Goal: Task Accomplishment & Management: Complete application form

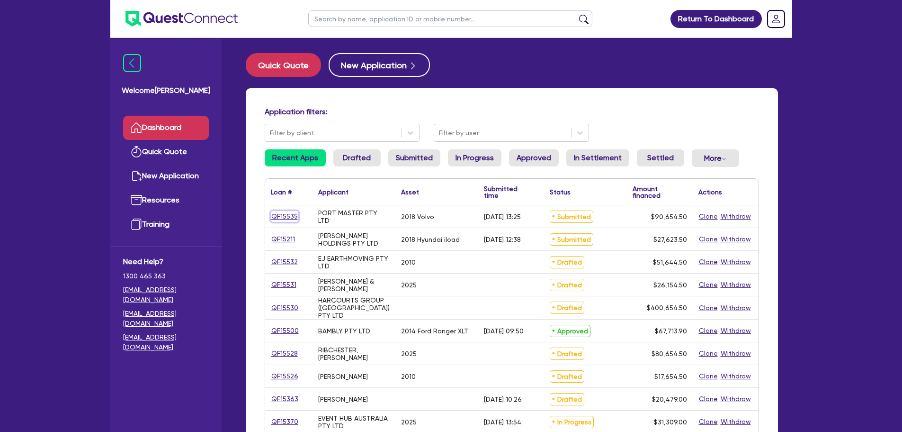
click at [285, 215] on link "QF15535" at bounding box center [284, 216] width 27 height 11
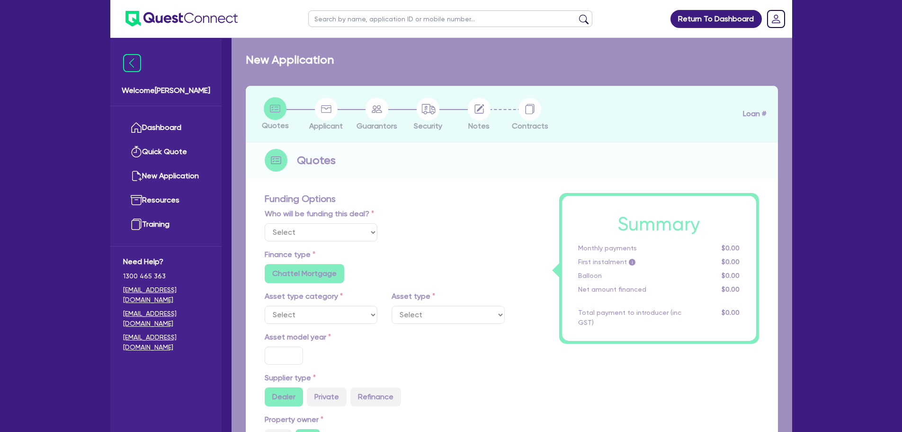
select select "Other"
select select "PRIMARY_ASSETS"
type input "2018"
radio input "true"
type input "90,000"
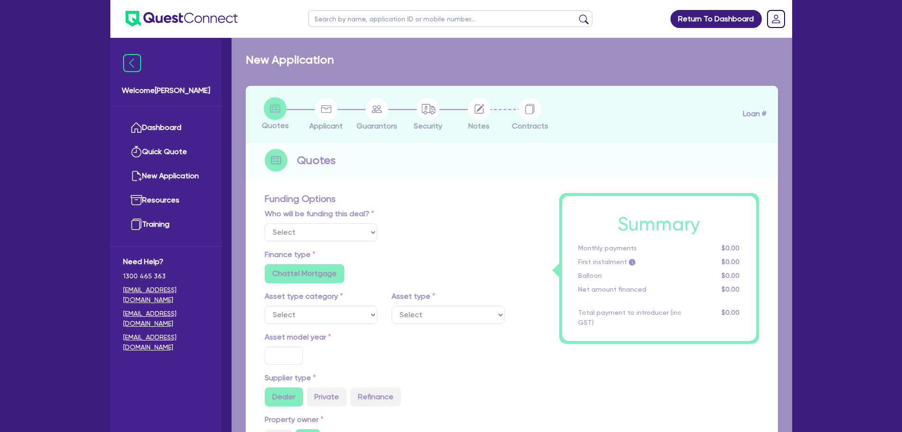
type input "10"
radio input "true"
radio input "false"
select select "HEAVY_TRUCKS"
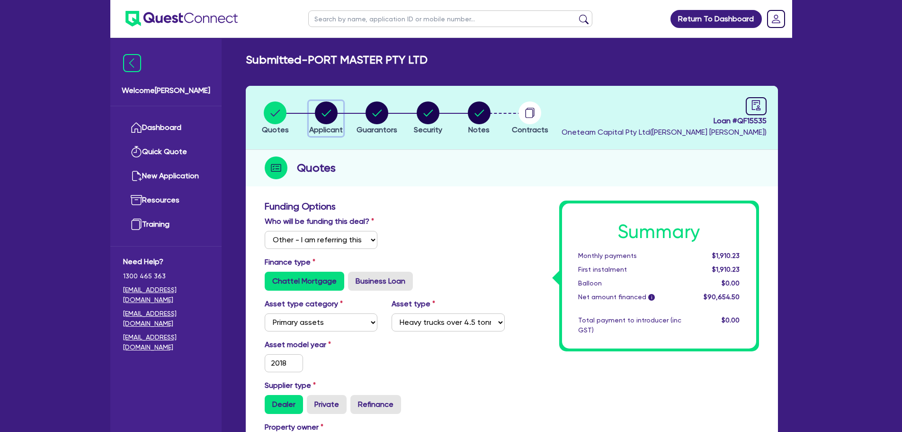
click at [331, 119] on circle "button" at bounding box center [326, 112] width 23 height 23
select select "COMPANY"
select select "TRANSPORT_WAREHOUSING"
select select "PASSENGERS_FREIGHT_TRANSPORT"
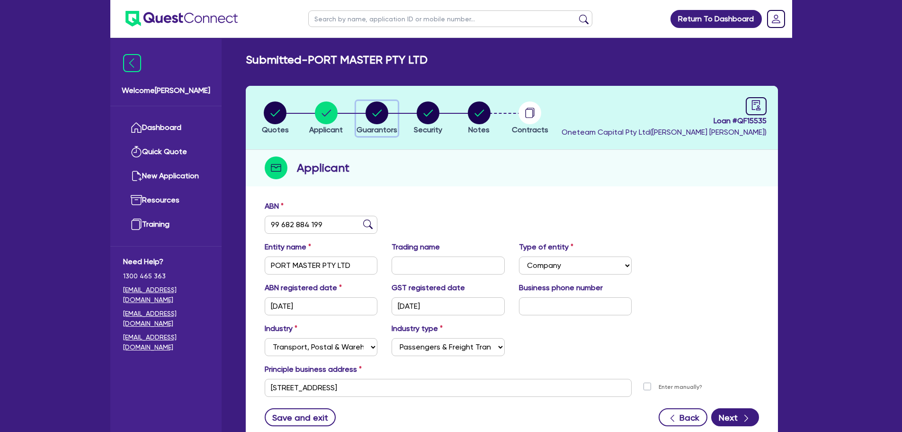
click at [368, 111] on circle "button" at bounding box center [377, 112] width 23 height 23
select select "MRS"
select select "MARRIED"
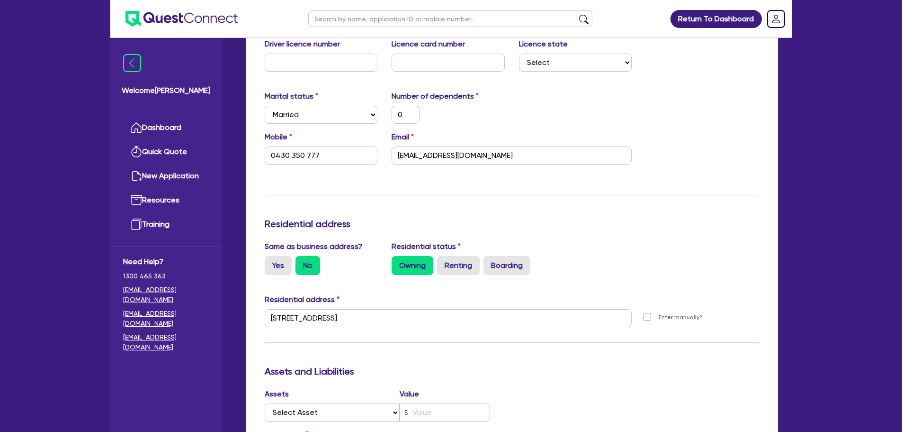
scroll to position [95, 0]
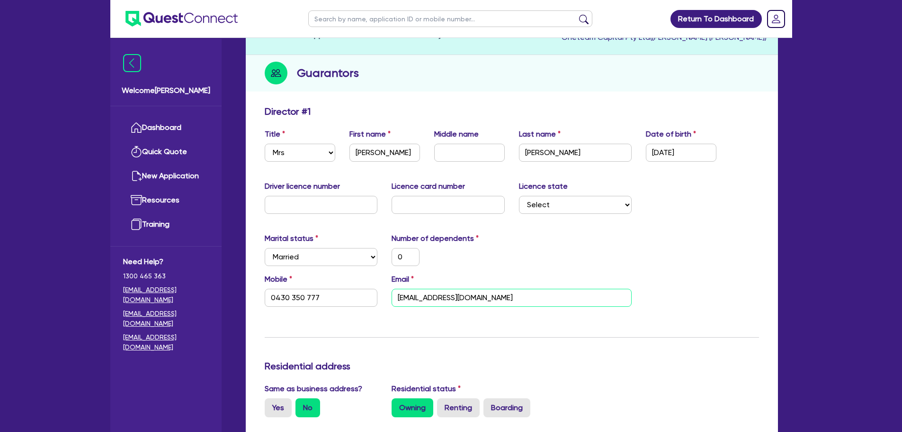
drag, startPoint x: 500, startPoint y: 296, endPoint x: 394, endPoint y: 303, distance: 105.9
click at [389, 298] on div "Email vapatel.aus@gmail.com" at bounding box center [512, 289] width 254 height 33
click at [578, 275] on div "Email vapatel.aus@gmail.com" at bounding box center [512, 289] width 254 height 33
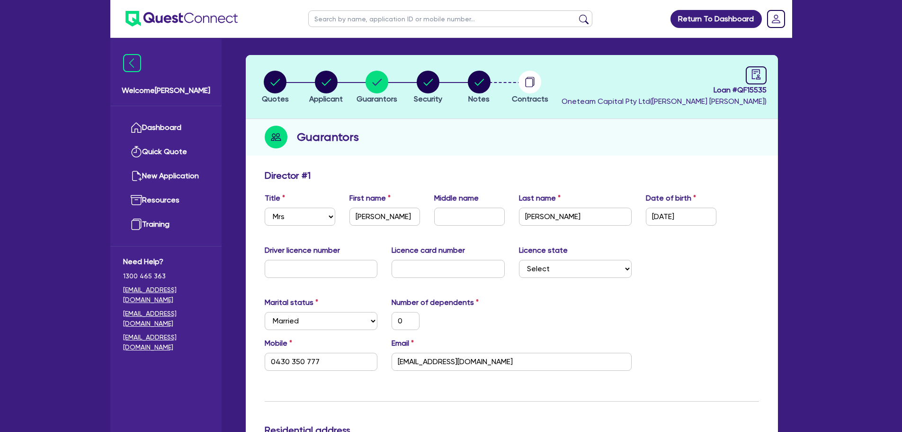
scroll to position [0, 0]
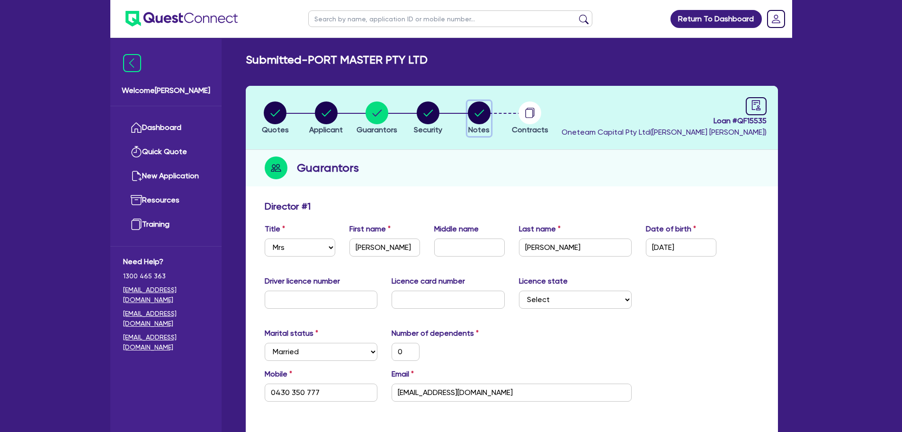
click at [478, 105] on circle "button" at bounding box center [479, 112] width 23 height 23
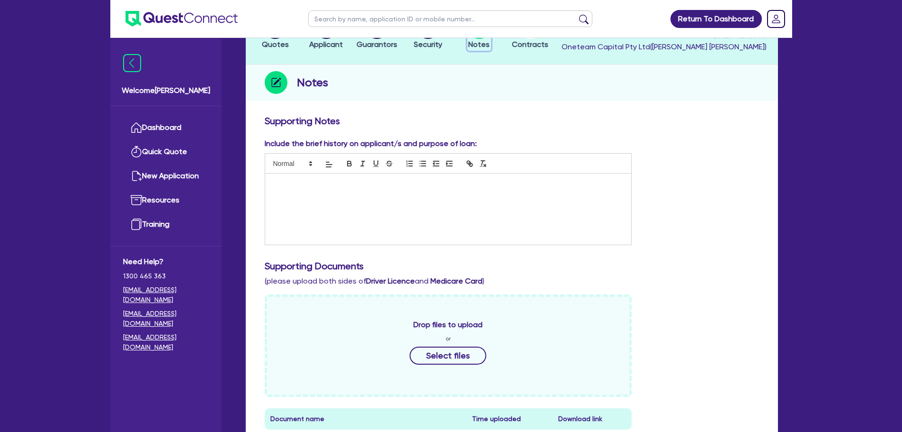
scroll to position [284, 0]
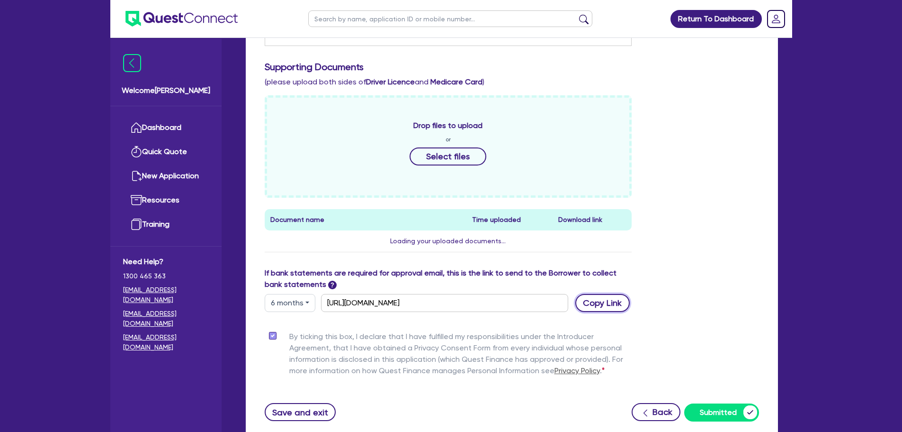
click at [604, 304] on button "Copy Link" at bounding box center [603, 303] width 54 height 18
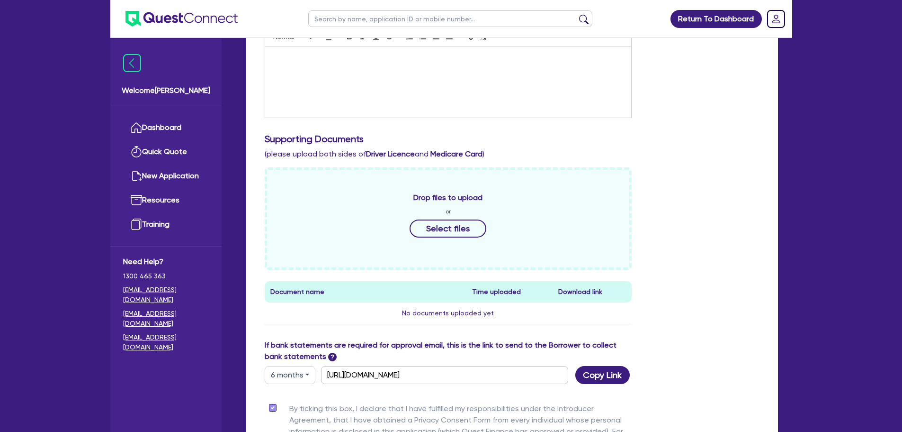
scroll to position [0, 0]
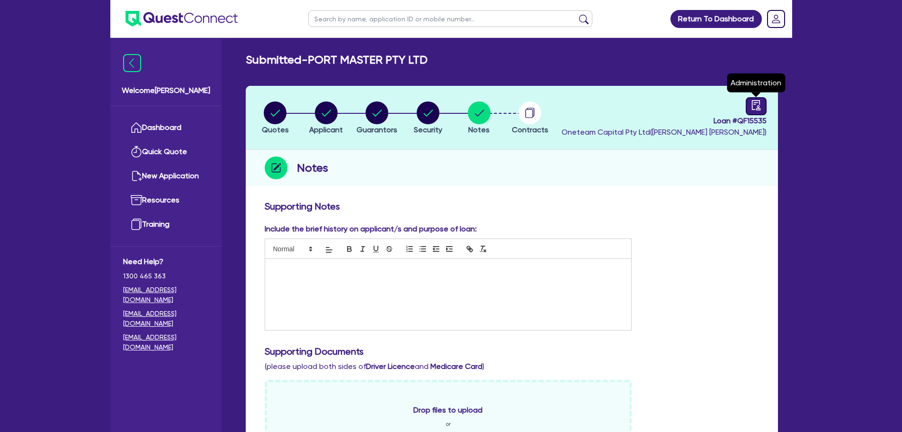
click at [749, 110] on div at bounding box center [756, 106] width 21 height 18
select select "SUBMITTED_NEW"
select select "Other"
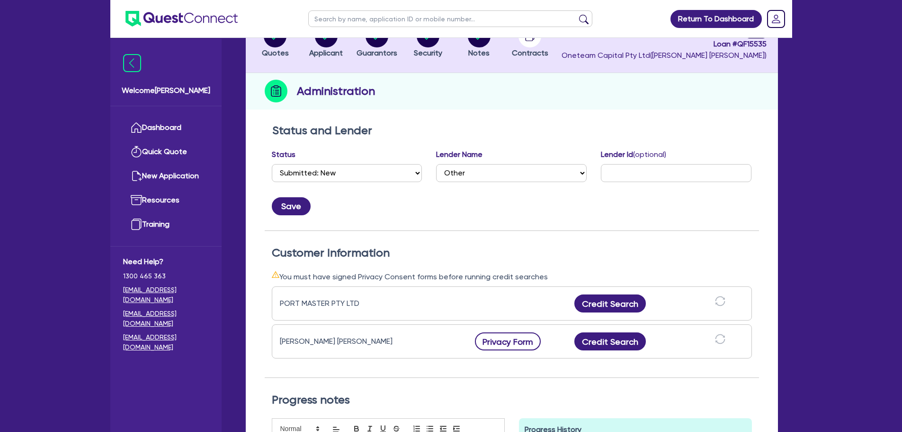
scroll to position [142, 0]
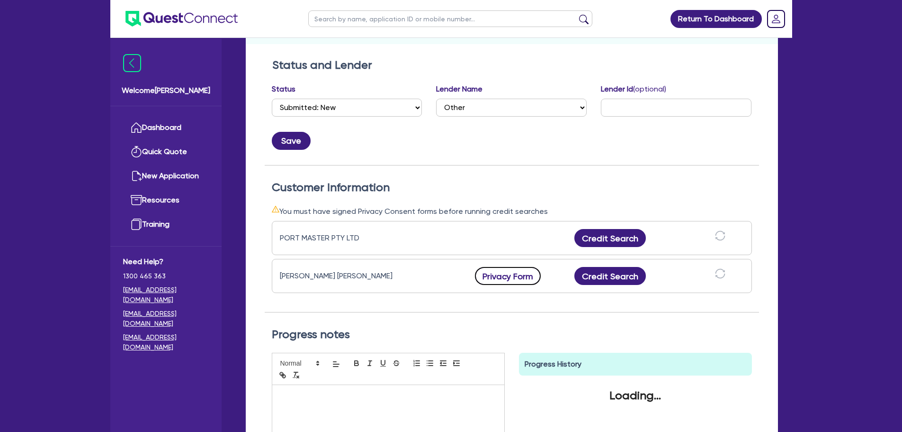
click at [490, 277] on button "Privacy Form" at bounding box center [508, 276] width 66 height 18
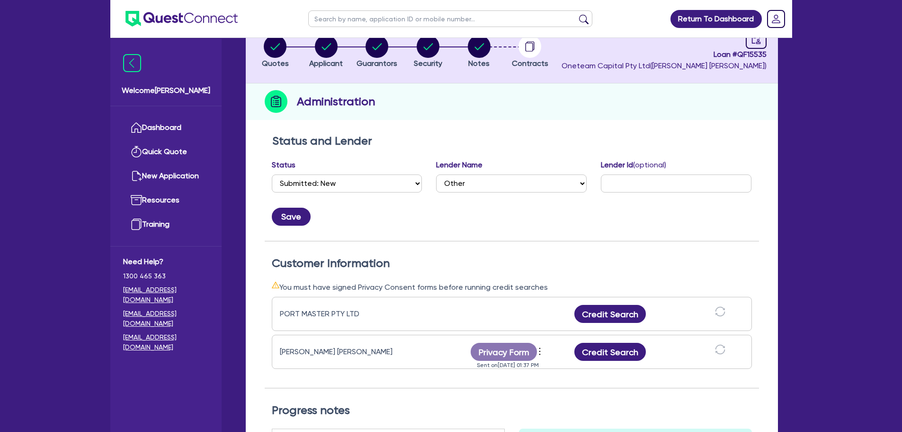
scroll to position [0, 0]
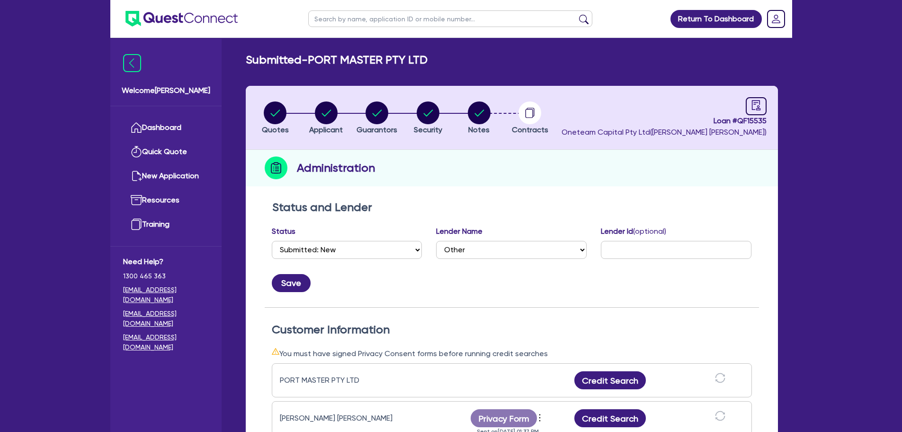
click at [361, 22] on input "text" at bounding box center [450, 18] width 284 height 17
type input "vyapp"
click button "submit" at bounding box center [584, 20] width 15 height 13
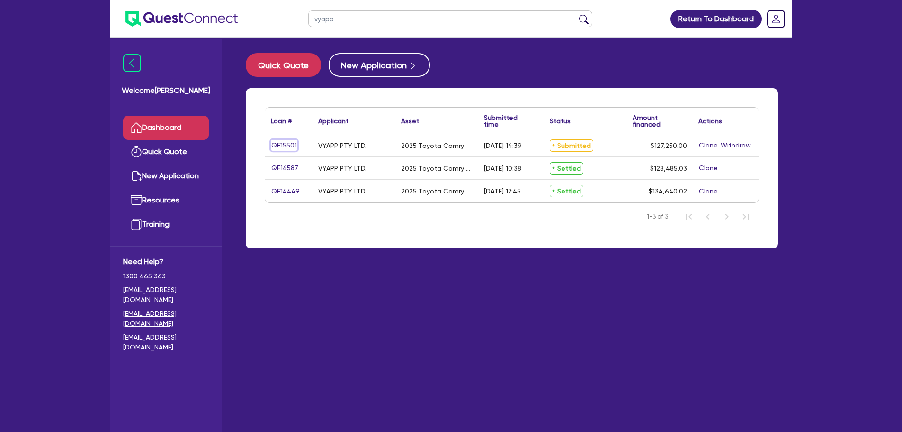
click at [289, 144] on link "QF15501" at bounding box center [284, 145] width 27 height 11
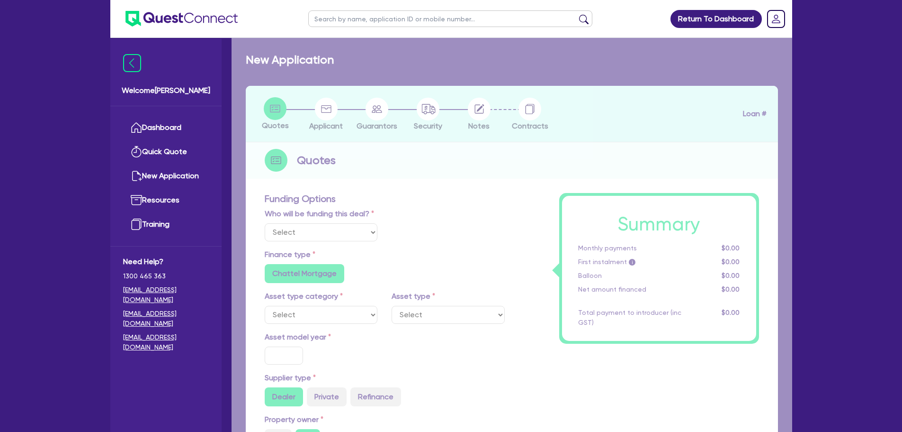
select select "Other"
select select "CARS_AND_LIGHT_TRUCKS"
type input "2025"
type input "126,900"
type input "2"
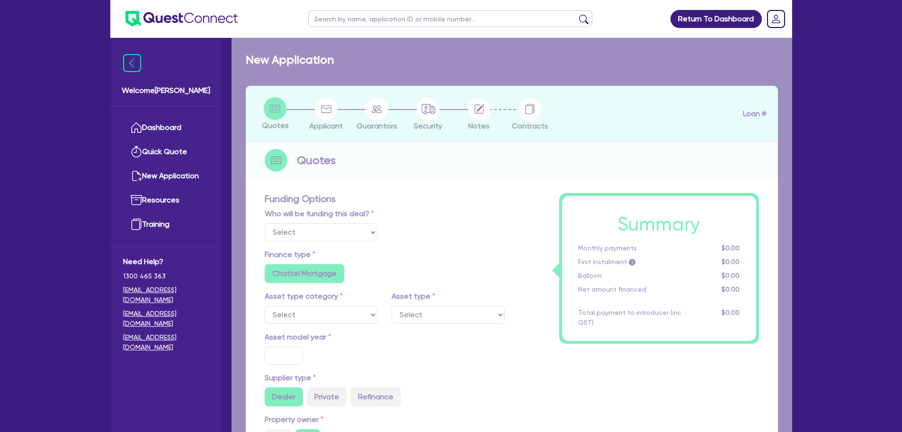
type input "2,545"
type input "6.4"
type input "318.18"
radio input "false"
radio input "true"
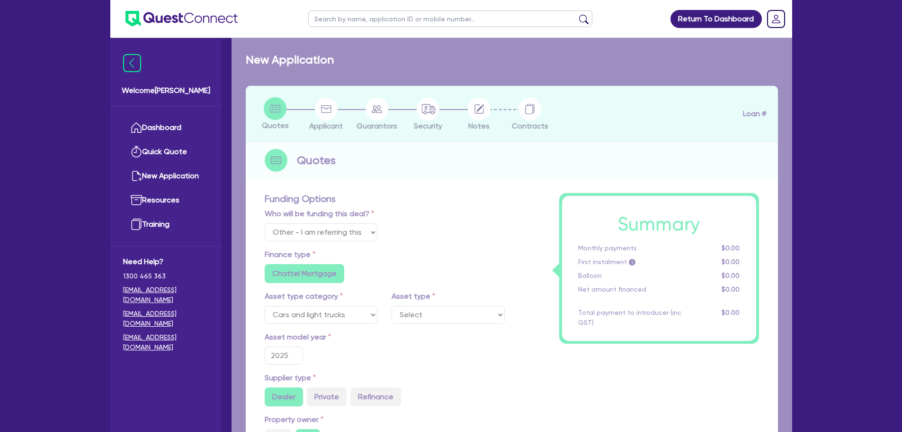
select select "PASSENGER_VEHICLES"
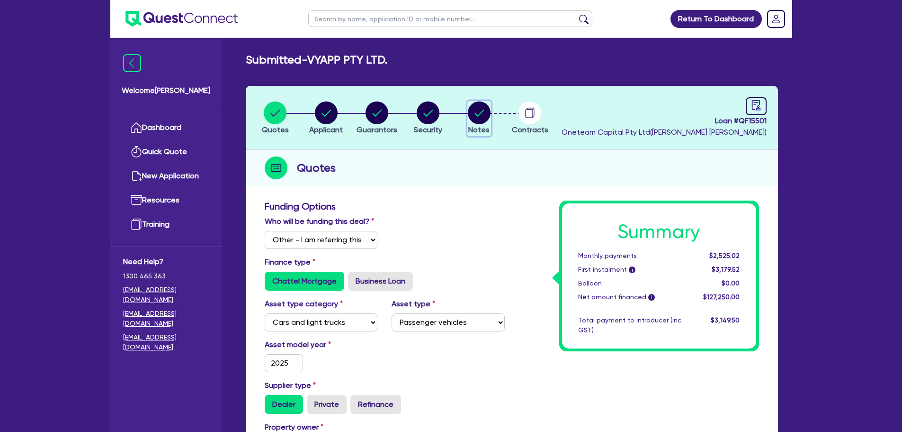
click at [487, 121] on circle "button" at bounding box center [479, 112] width 23 height 23
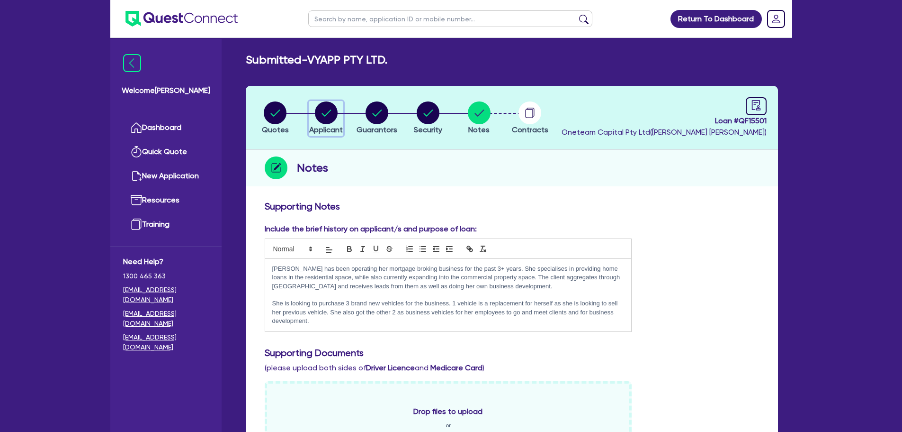
click at [328, 108] on circle "button" at bounding box center [326, 112] width 23 height 23
select select "COMPANY"
select select "FINANCIAL_INSURANCE"
select select "INSURANCE_AGENTS_BROKERS"
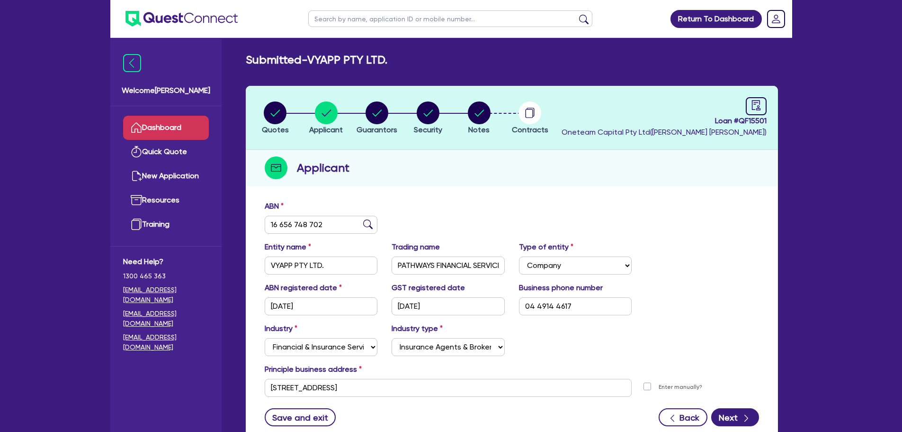
click at [182, 124] on link "Dashboard" at bounding box center [166, 128] width 86 height 24
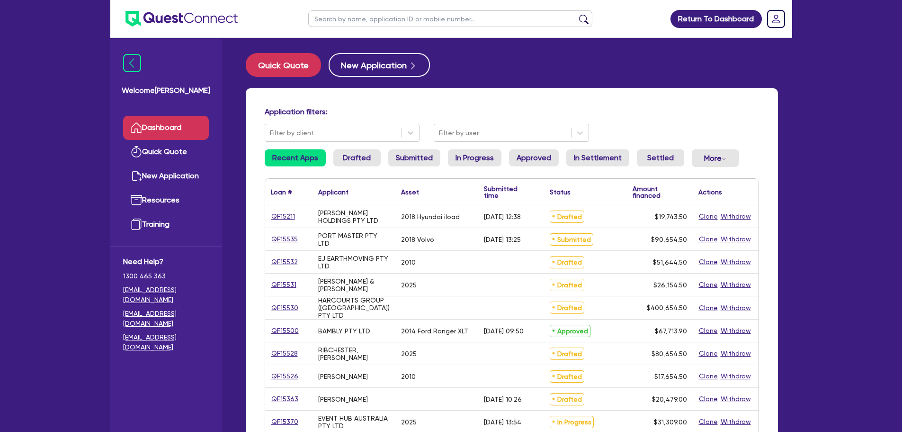
click at [403, 17] on input "text" at bounding box center [450, 18] width 284 height 17
type input "parminder"
click at [577, 14] on button "submit" at bounding box center [584, 20] width 15 height 13
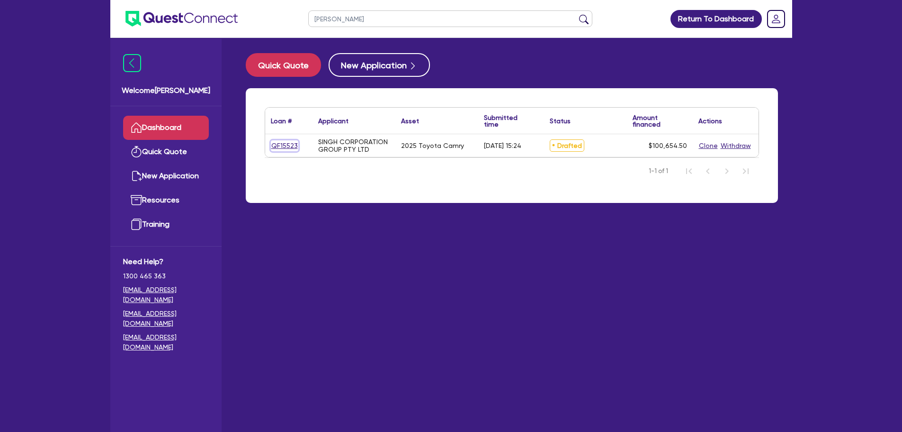
click at [289, 145] on link "QF15523" at bounding box center [284, 145] width 27 height 11
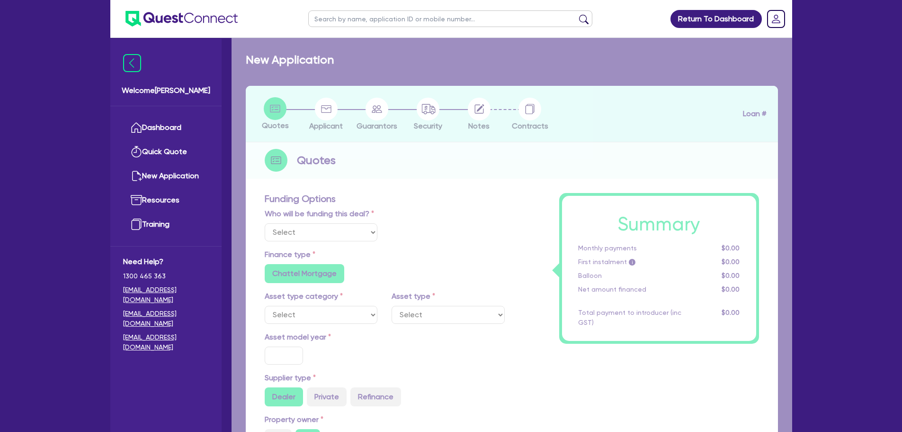
select select "Other"
select select "CARS_AND_LIGHT_TRUCKS"
type input "2025"
radio input "true"
type input "100,000"
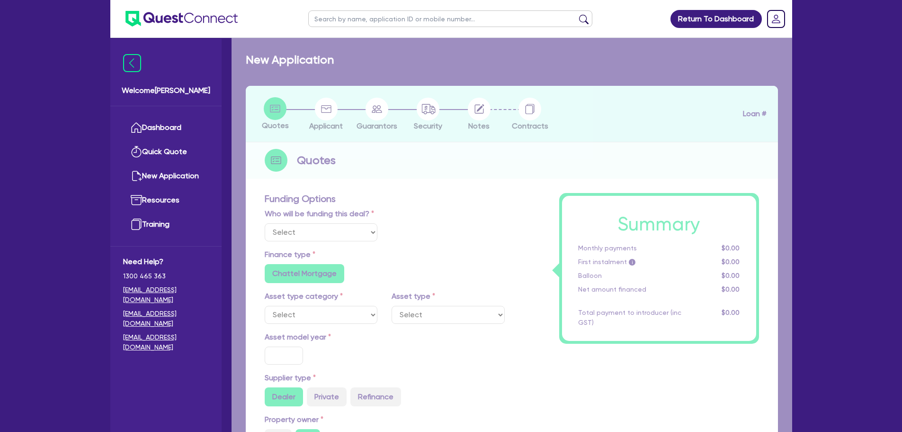
type input "10"
radio input "true"
radio input "false"
select select "PASSENGER_VEHICLES"
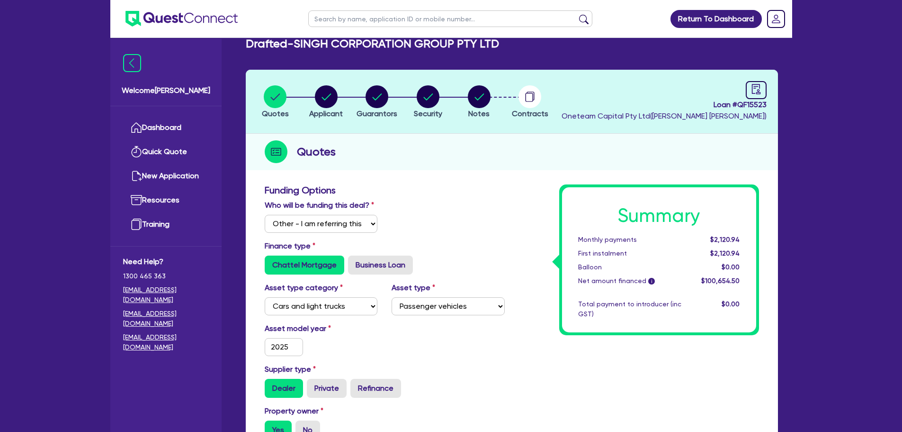
scroll to position [142, 0]
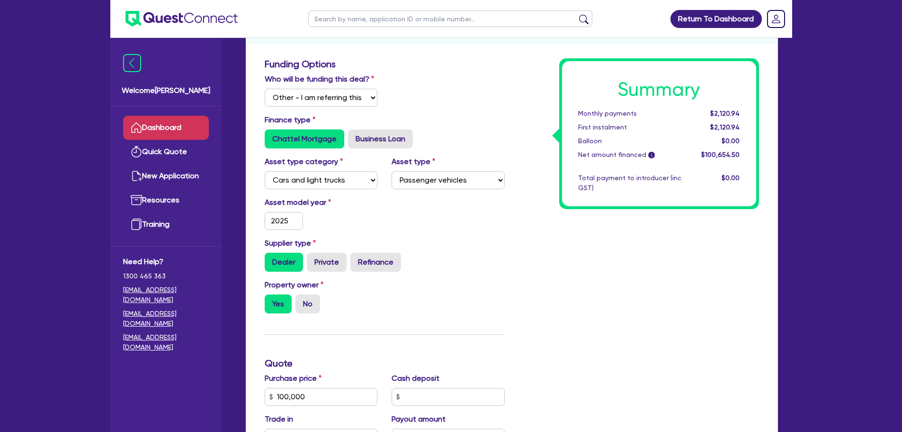
click at [189, 121] on link "Dashboard" at bounding box center [166, 128] width 86 height 24
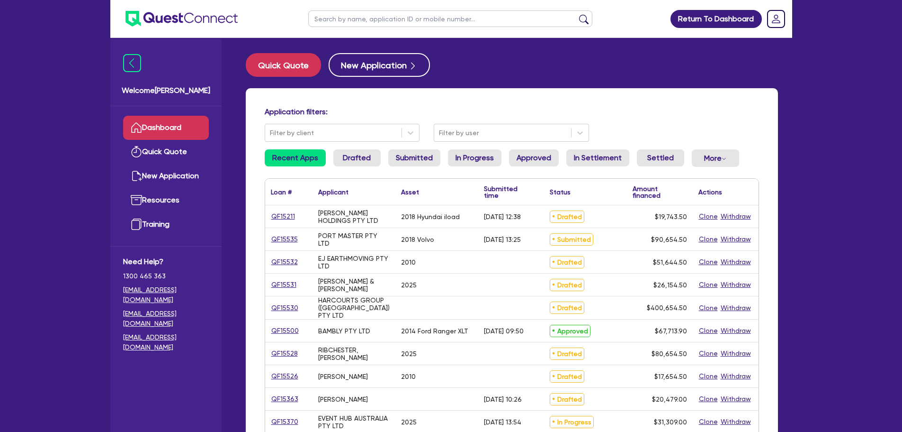
click at [345, 18] on input "text" at bounding box center [450, 18] width 284 height 17
type input "vyapp"
click at [577, 14] on button "submit" at bounding box center [584, 20] width 15 height 13
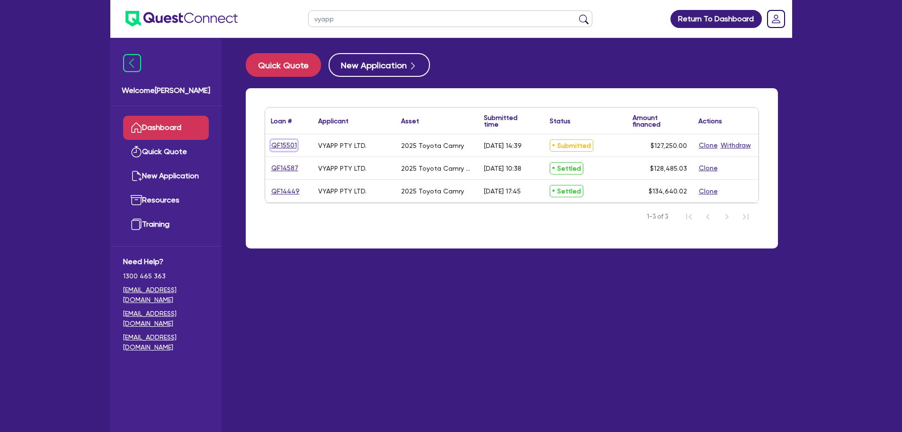
click at [282, 141] on link "QF15501" at bounding box center [284, 145] width 27 height 11
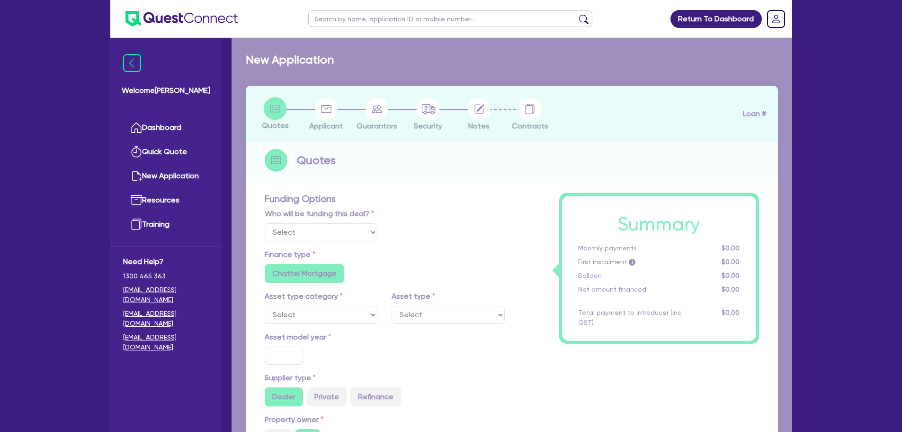
select select "Other"
select select "CARS_AND_LIGHT_TRUCKS"
type input "2025"
type input "126,900"
type input "2"
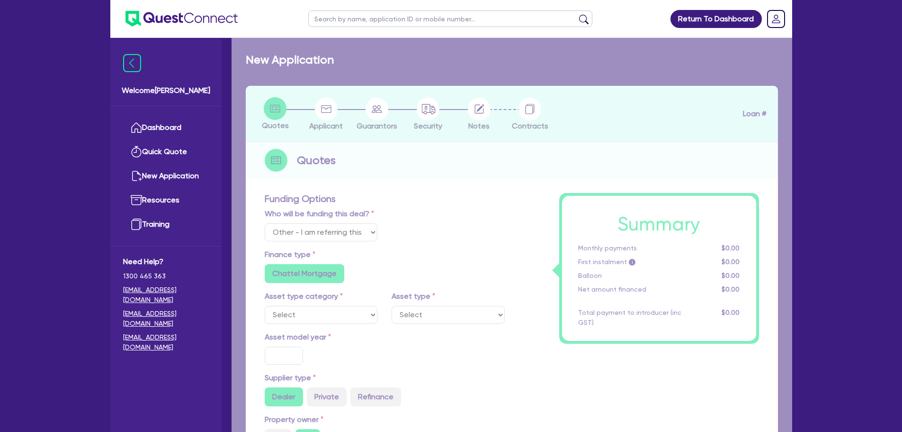
type input "2,545"
type input "6.4"
type input "318.18"
radio input "false"
radio input "true"
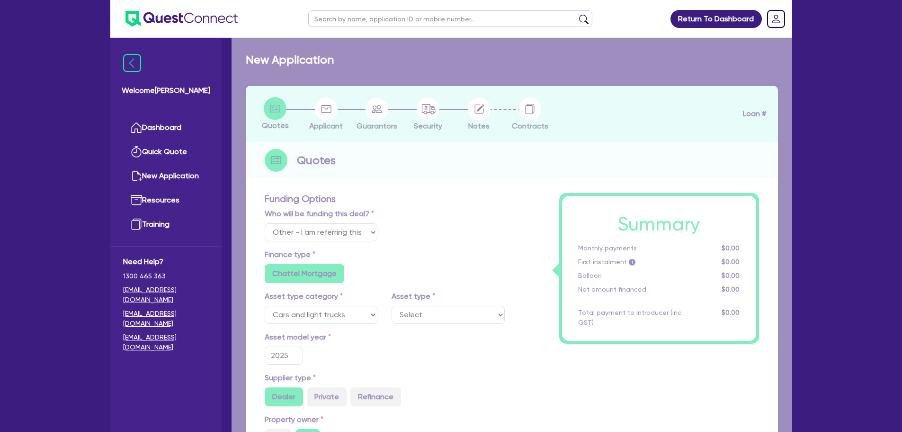
select select "PASSENGER_VEHICLES"
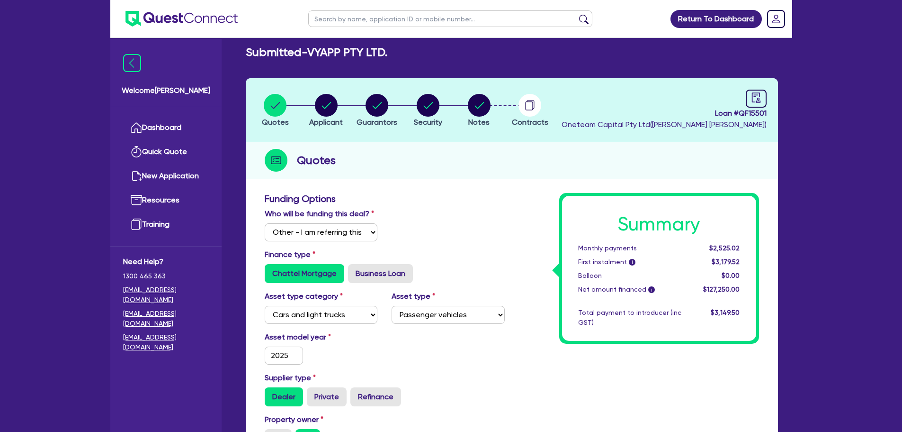
scroll to position [47, 0]
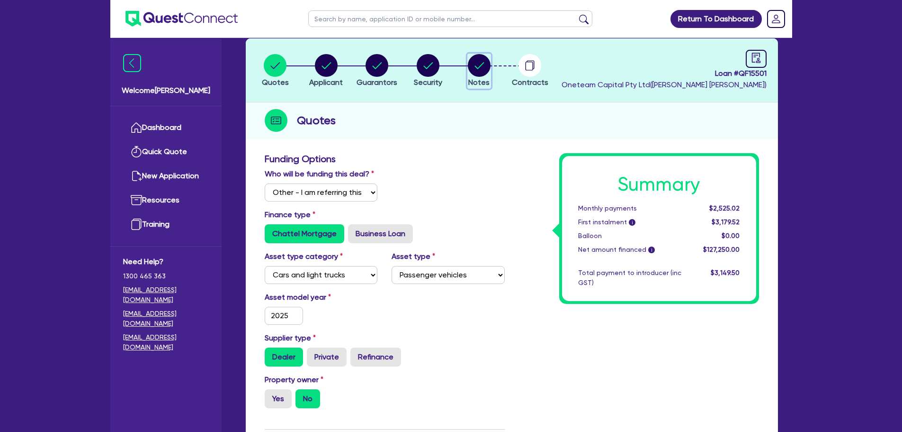
click at [478, 68] on icon "button" at bounding box center [479, 65] width 9 height 7
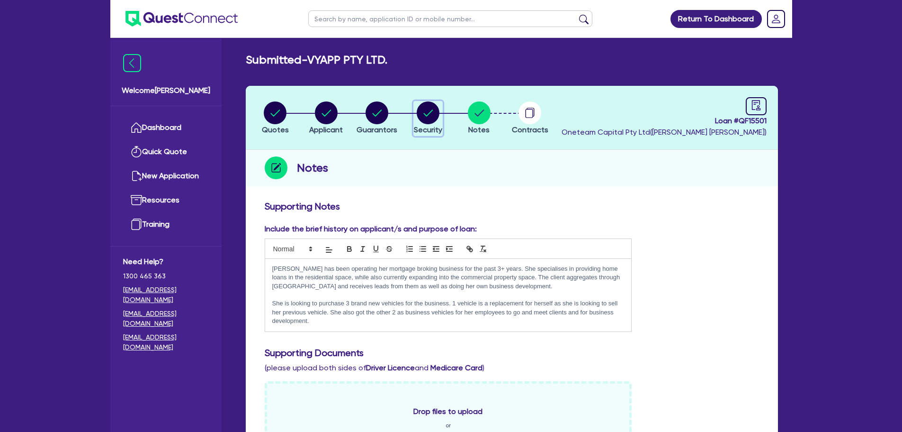
click at [427, 112] on circle "button" at bounding box center [428, 112] width 23 height 23
select select "CARS_AND_LIGHT_TRUCKS"
select select "PASSENGER_VEHICLES"
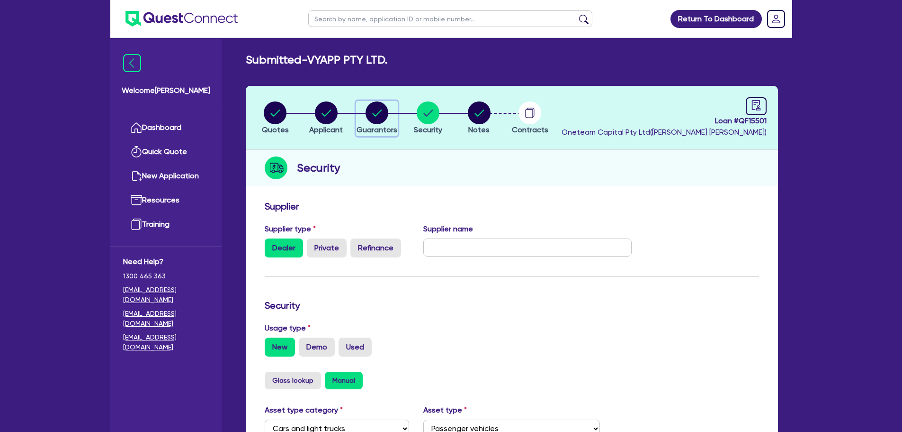
drag, startPoint x: 388, startPoint y: 117, endPoint x: 398, endPoint y: 129, distance: 16.1
click at [387, 117] on circle "button" at bounding box center [377, 112] width 23 height 23
select select "MRS"
select select "NSW"
select select "MARRIED"
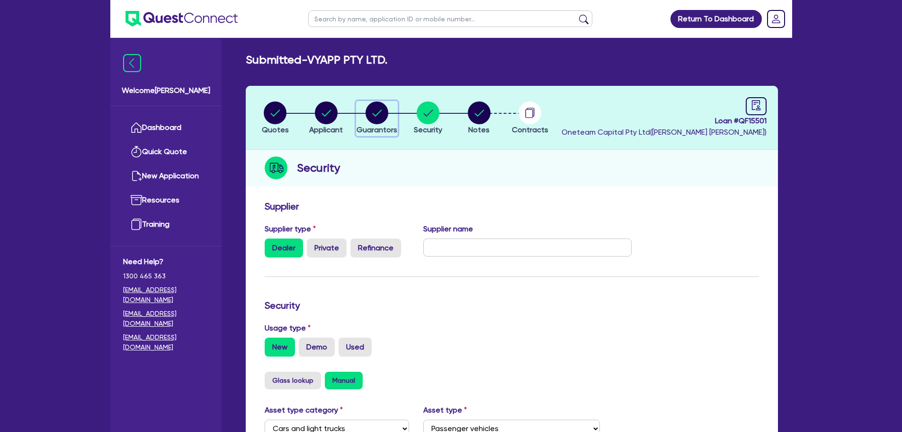
select select "PROPERTY"
select select "VEHICLE"
select select "CASH"
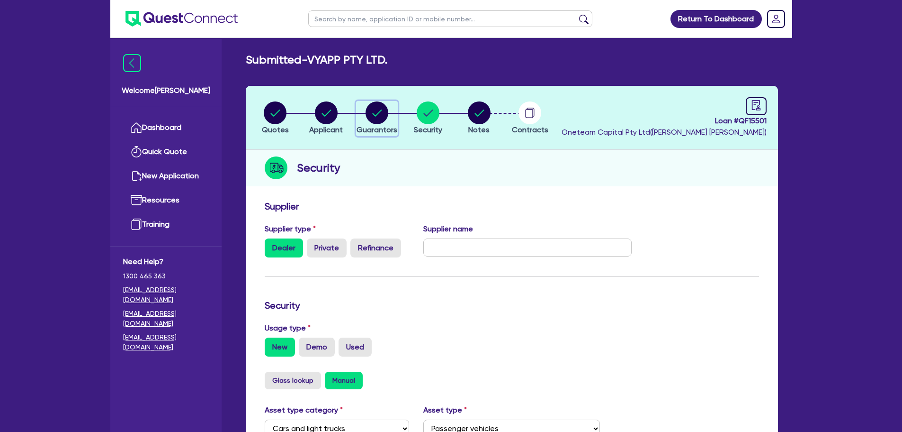
select select "HOUSEHOLD_PERSONAL"
select select "MORTGAGE"
select select "VEHICLE_LOAN"
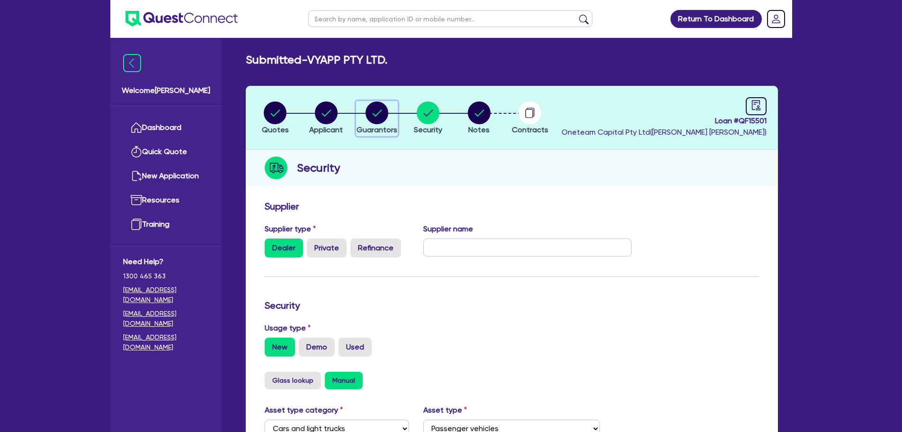
select select "VEHICLE_LOAN"
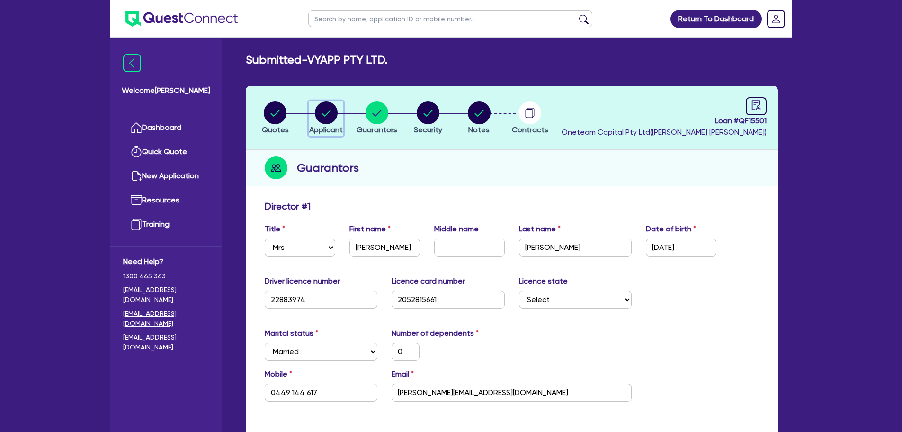
click at [331, 117] on circle "button" at bounding box center [326, 112] width 23 height 23
select select "COMPANY"
select select "FINANCIAL_INSURANCE"
select select "INSURANCE_AGENTS_BROKERS"
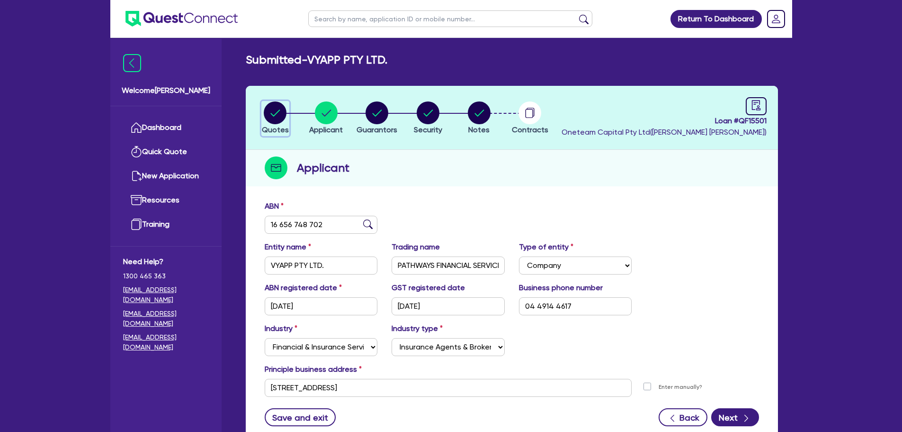
click at [283, 115] on circle "button" at bounding box center [275, 112] width 23 height 23
select select "Other"
select select "CARS_AND_LIGHT_TRUCKS"
select select "PASSENGER_VEHICLES"
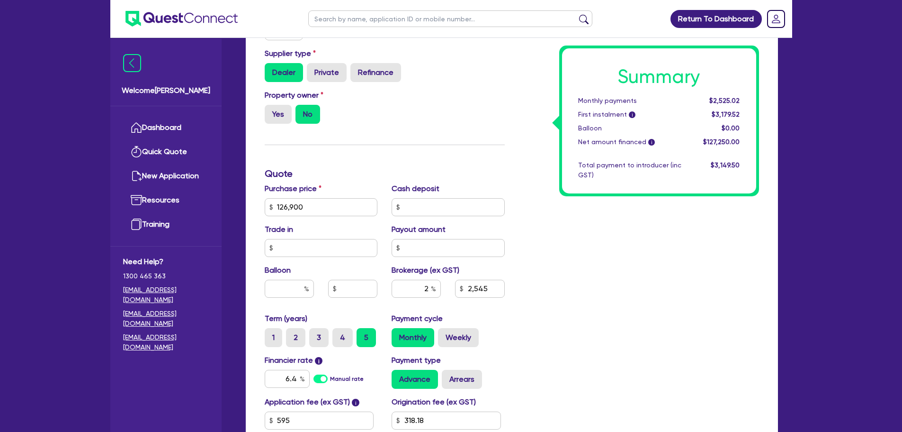
scroll to position [47, 0]
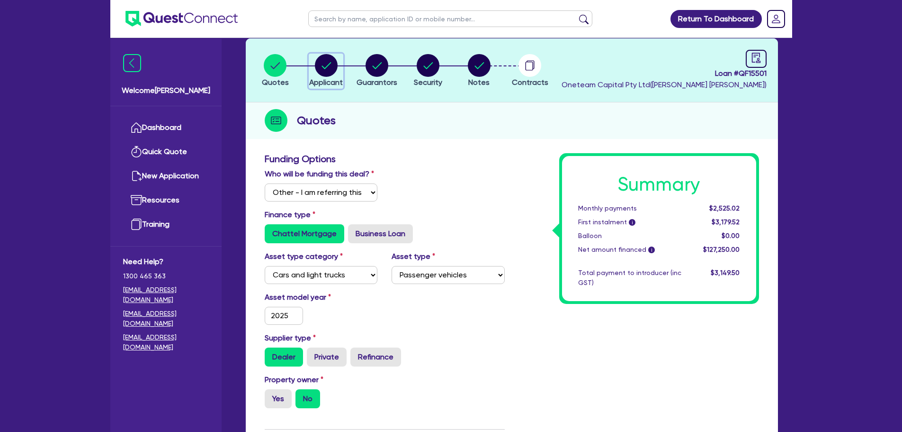
click at [332, 66] on circle "button" at bounding box center [326, 65] width 23 height 23
select select "COMPANY"
select select "FINANCIAL_INSURANCE"
select select "INSURANCE_AGENTS_BROKERS"
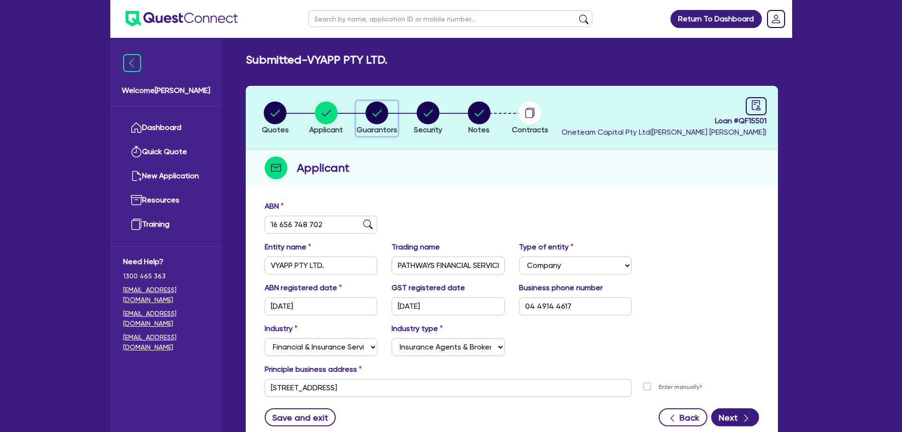
click at [377, 113] on circle "button" at bounding box center [377, 112] width 23 height 23
select select "MRS"
select select "NSW"
select select "MARRIED"
select select "PROPERTY"
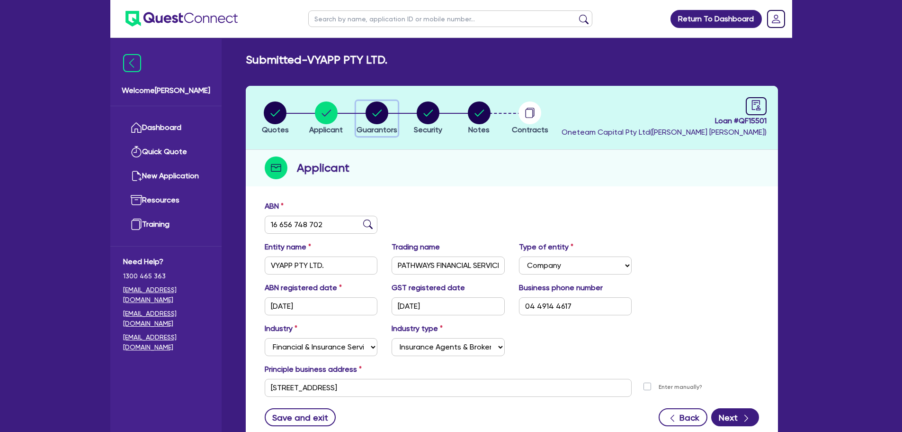
select select "PROPERTY"
select select "VEHICLE"
select select "CASH"
select select "HOUSEHOLD_PERSONAL"
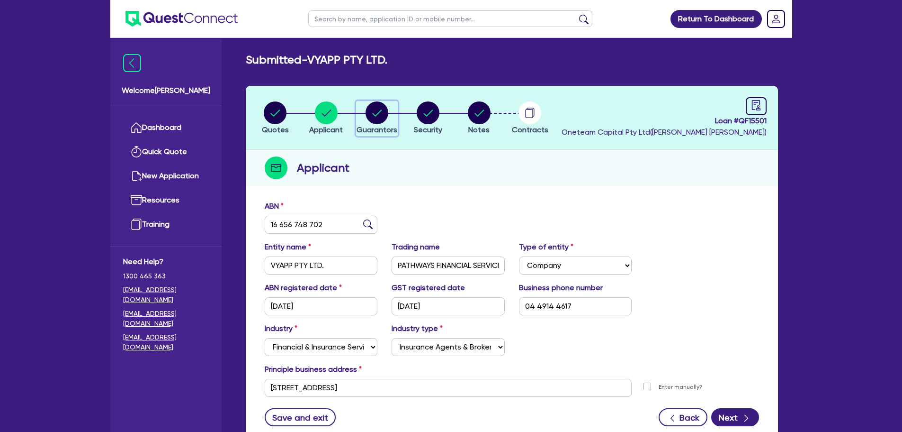
select select "MORTGAGE"
select select "VEHICLE_LOAN"
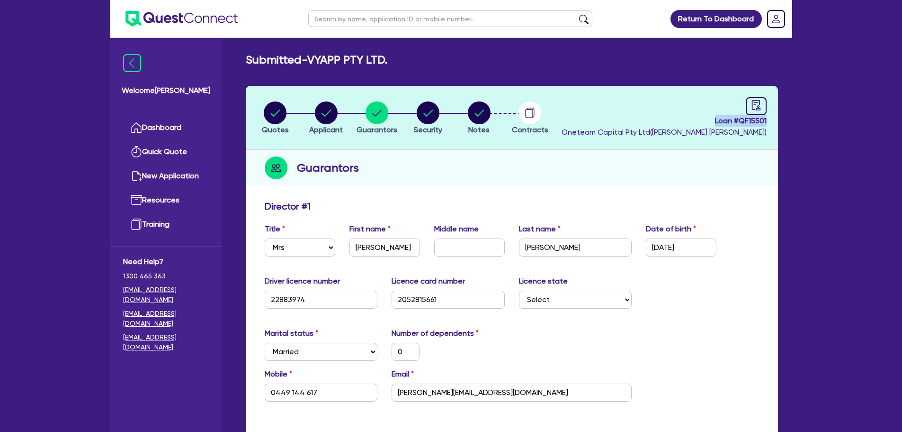
drag, startPoint x: 714, startPoint y: 121, endPoint x: 768, endPoint y: 123, distance: 54.5
click at [768, 123] on header "Quotes Applicant Guarantors Security Notes Contracts Loan # QF15501 Oneteam Cap…" at bounding box center [512, 118] width 532 height 64
copy span "Loan # QF15501"
click at [534, 148] on header "Quotes Applicant Guarantors Security Notes Contracts Loan # QF15501 Oneteam Cap…" at bounding box center [512, 118] width 532 height 64
click at [386, 18] on input "text" at bounding box center [450, 18] width 284 height 17
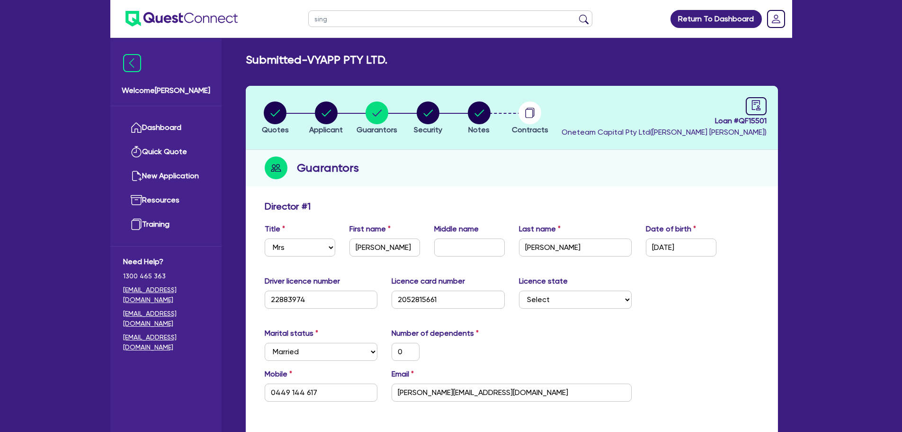
type input "singh"
click button "submit" at bounding box center [584, 20] width 15 height 13
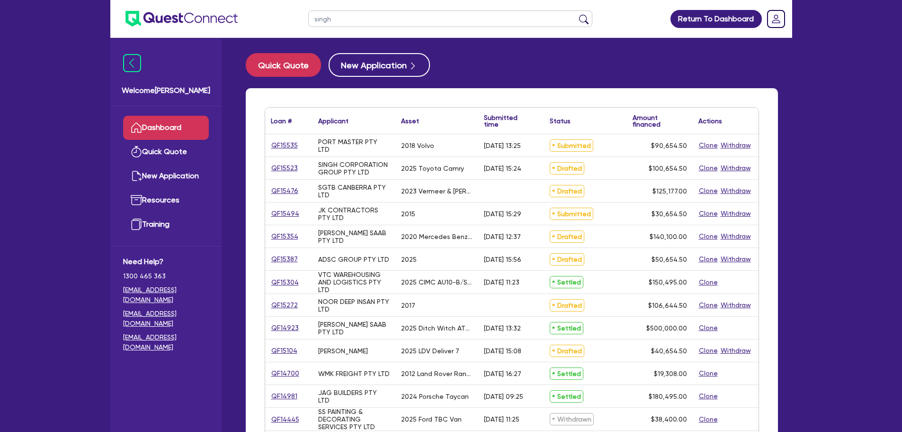
click at [290, 161] on div "QF15523" at bounding box center [288, 168] width 47 height 22
click at [290, 174] on div "QF15523" at bounding box center [288, 168] width 47 height 22
click at [289, 171] on link "QF15523" at bounding box center [284, 167] width 27 height 11
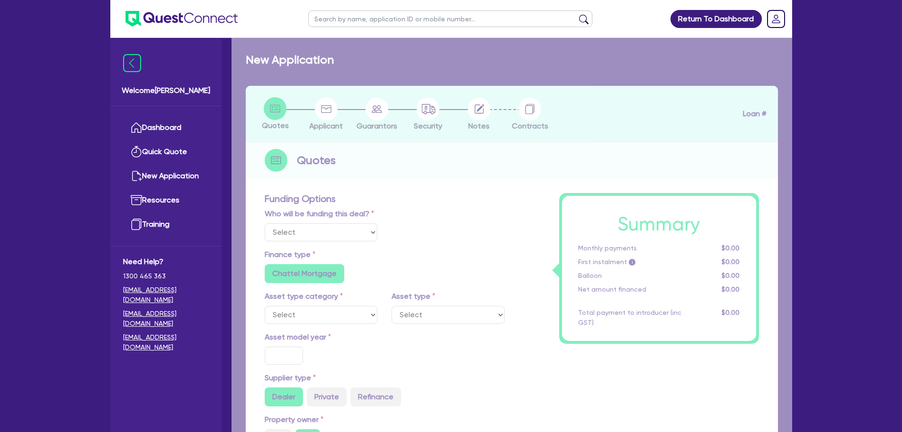
select select "Other"
select select "CARS_AND_LIGHT_TRUCKS"
type input "2025"
radio input "true"
type input "100,000"
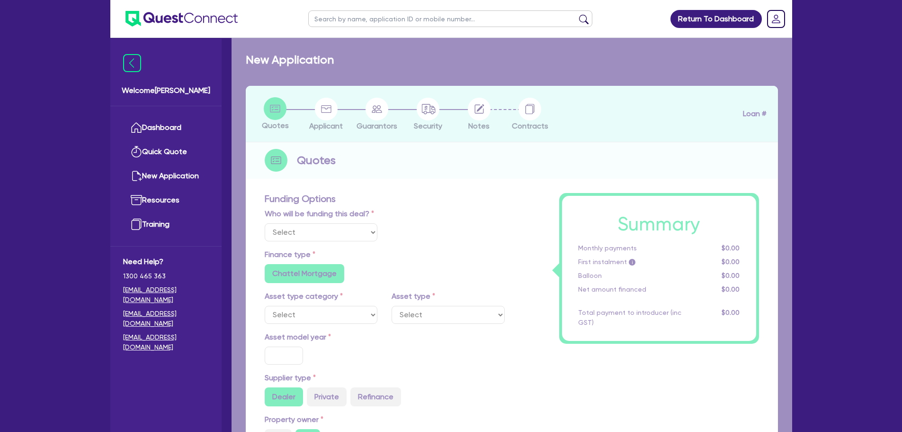
type input "10"
radio input "true"
radio input "false"
select select "PASSENGER_VEHICLES"
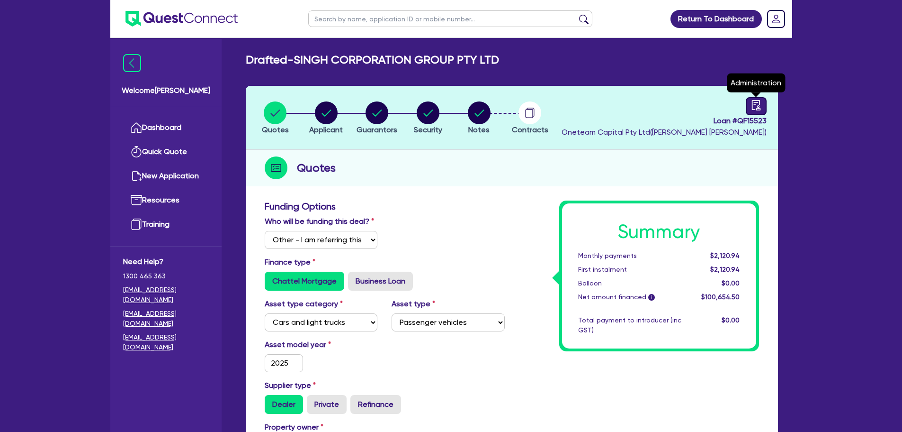
click at [755, 103] on icon "audit" at bounding box center [756, 105] width 10 height 10
select select "DRAFTED_AMENDED"
select select "Other"
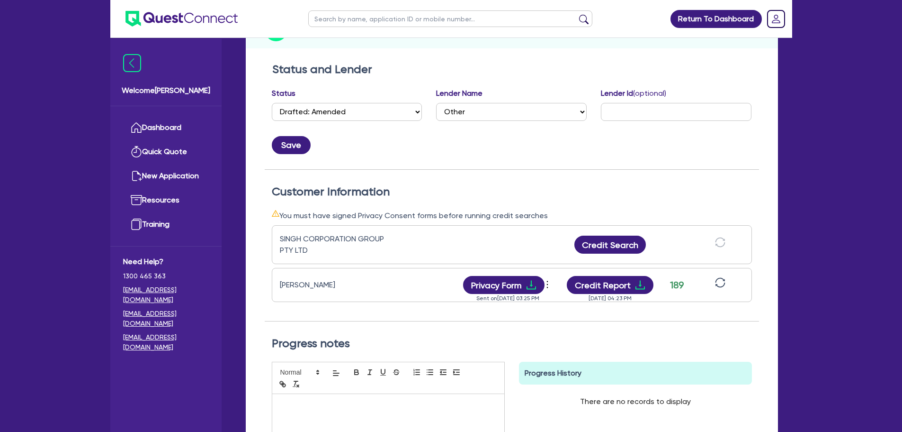
scroll to position [284, 0]
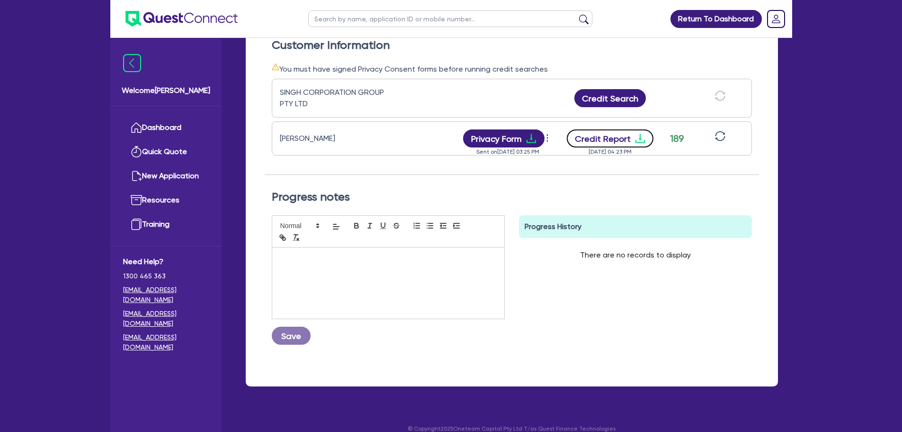
click at [629, 138] on button "Credit Report" at bounding box center [610, 138] width 87 height 18
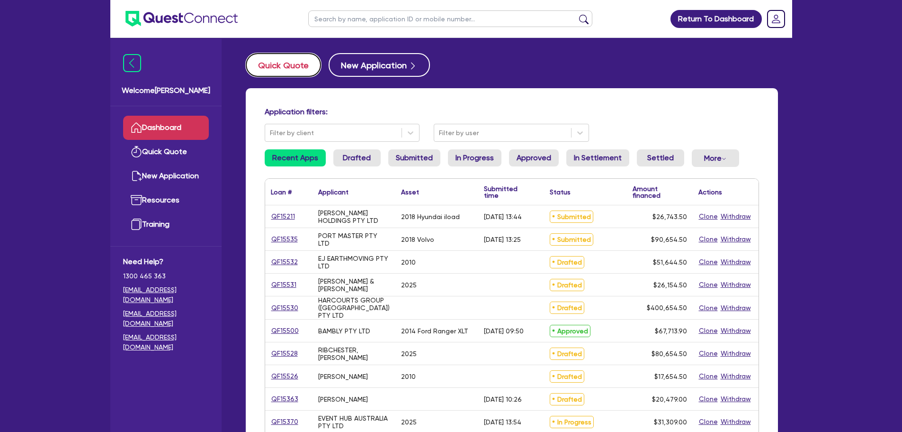
click at [290, 74] on button "Quick Quote" at bounding box center [283, 65] width 75 height 24
select select "Other"
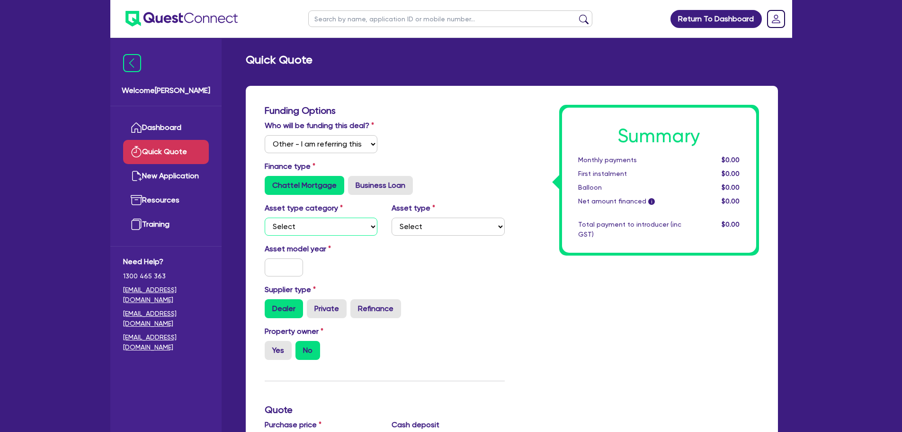
click at [327, 221] on select "Select Cars and light trucks Primary assets Secondary assets Tertiary assets" at bounding box center [321, 226] width 113 height 18
select select "CARS_AND_LIGHT_TRUCKS"
click at [265, 217] on select "Select Cars and light trucks Primary assets Secondary assets Tertiary assets" at bounding box center [321, 226] width 113 height 18
drag, startPoint x: 430, startPoint y: 226, endPoint x: 430, endPoint y: 233, distance: 7.1
click at [431, 226] on select "Select Passenger vehicles Vans and utes Light trucks up to 4.5 tonne" at bounding box center [448, 226] width 113 height 18
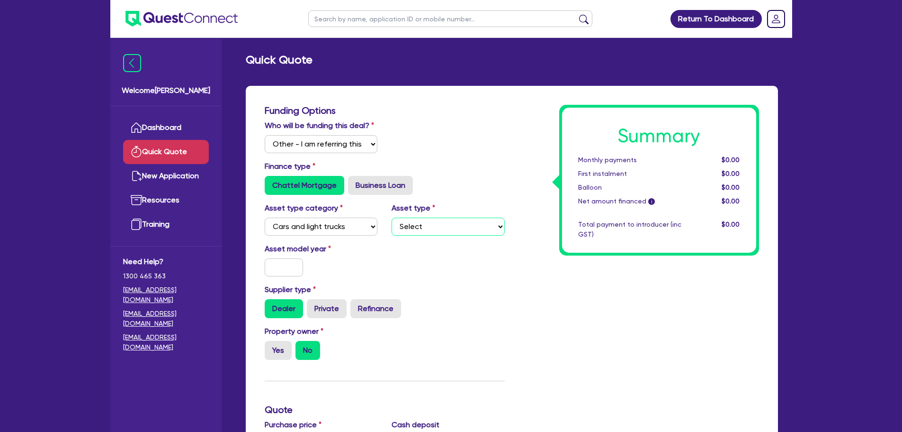
select select "PASSENGER_VEHICLES"
click at [392, 217] on select "Select Passenger vehicles Vans and utes Light trucks up to 4.5 tonne" at bounding box center [448, 226] width 113 height 18
click at [292, 263] on input "text" at bounding box center [284, 267] width 39 height 18
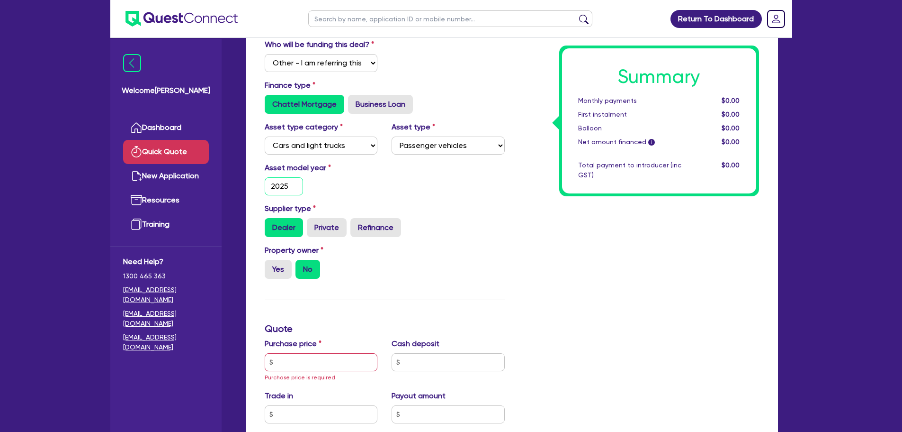
scroll to position [142, 0]
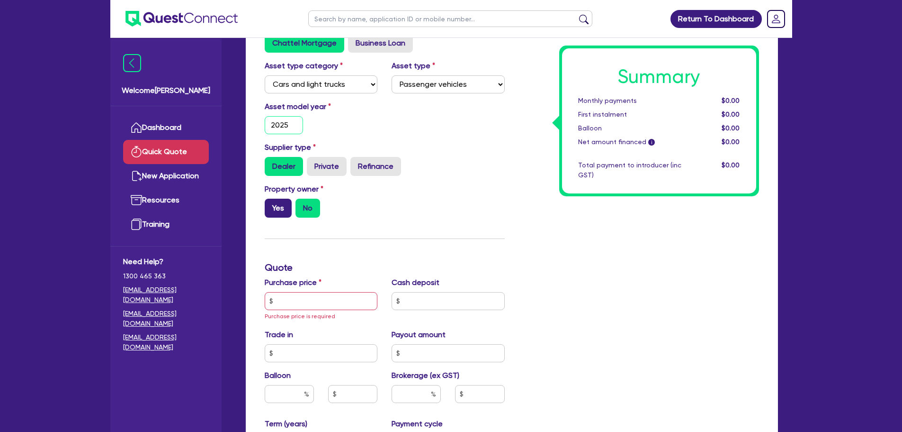
type input "2025"
click at [275, 206] on label "Yes" at bounding box center [278, 207] width 27 height 19
click at [271, 205] on input "Yes" at bounding box center [268, 201] width 6 height 6
radio input "true"
click at [342, 290] on div "Purchase price Purchase price is required" at bounding box center [321, 299] width 127 height 45
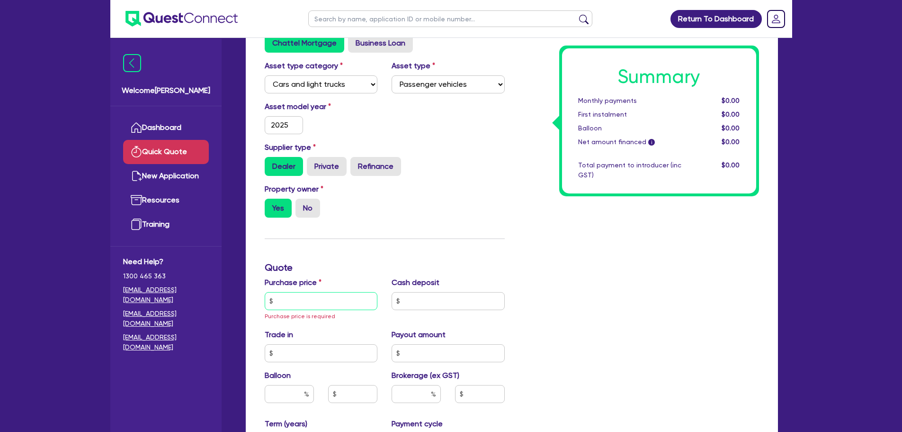
click at [343, 301] on input "text" at bounding box center [321, 301] width 113 height 18
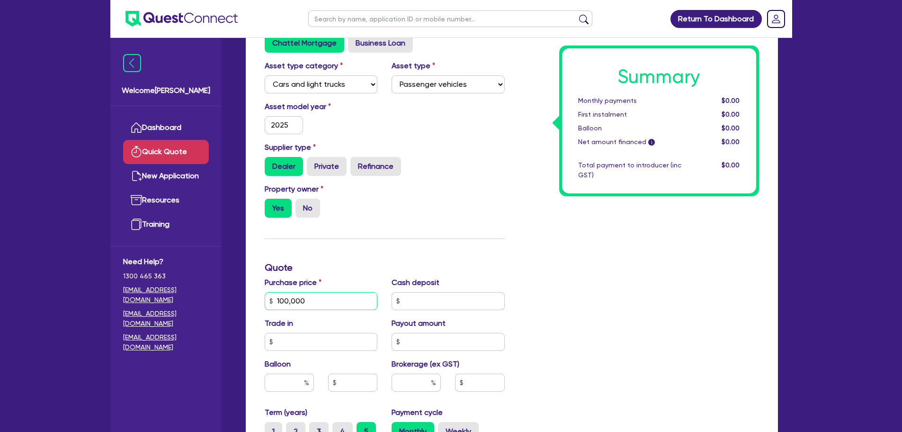
scroll to position [332, 0]
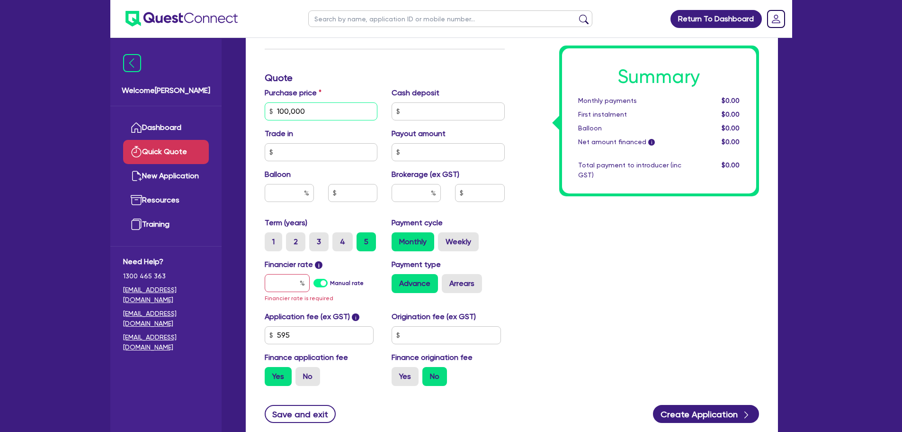
type input "100,000"
click at [287, 284] on input "text" at bounding box center [287, 283] width 45 height 18
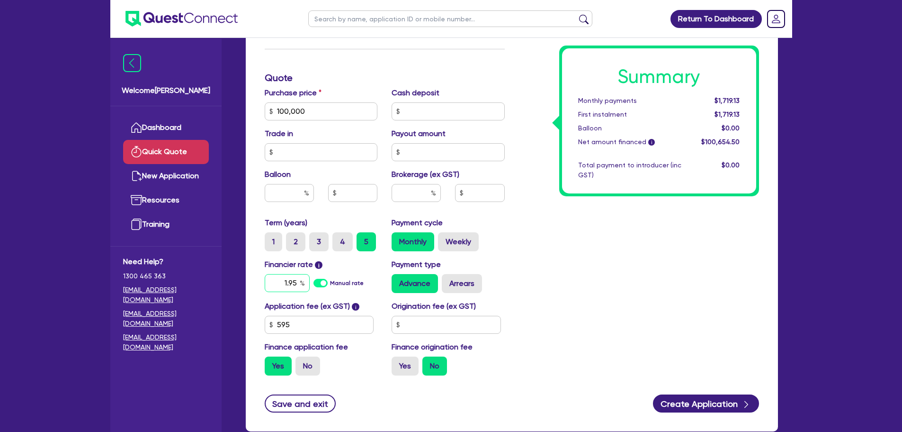
click at [289, 286] on input "1.95" at bounding box center [287, 283] width 45 height 18
click at [289, 283] on input "1.95" at bounding box center [287, 283] width 45 height 18
type input "19.95"
click at [457, 247] on label "Weekly" at bounding box center [458, 241] width 41 height 19
click at [444, 238] on input "Weekly" at bounding box center [441, 235] width 6 height 6
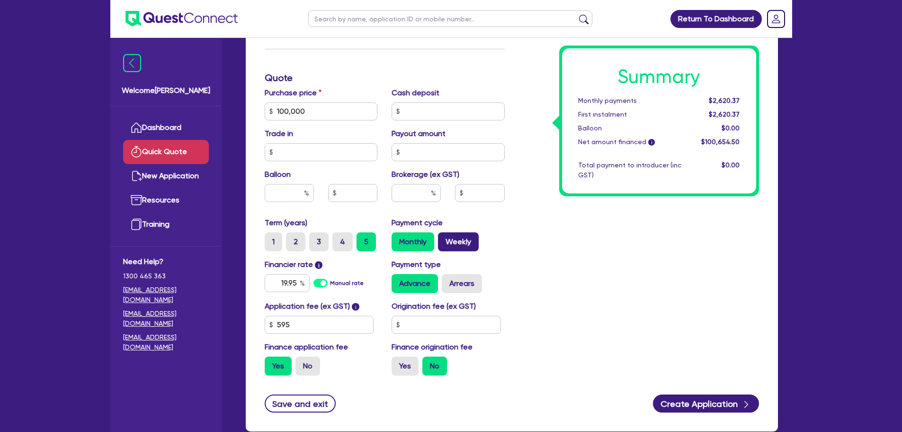
radio input "true"
drag, startPoint x: 299, startPoint y: 281, endPoint x: 268, endPoint y: 282, distance: 31.3
click at [267, 282] on input "19.95" at bounding box center [287, 283] width 45 height 18
type input "21.95"
click at [608, 260] on div "Summary Weekly payments $610.14 First instalment $610.14 Balloon $0.00 Net amou…" at bounding box center [639, 78] width 254 height 610
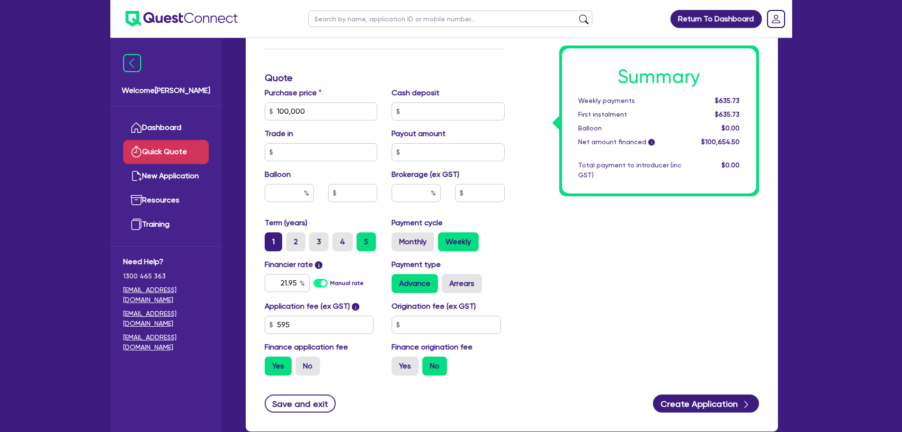
click at [270, 244] on label "1" at bounding box center [274, 241] width 18 height 19
click at [270, 238] on input "1" at bounding box center [268, 235] width 6 height 6
radio input "true"
click at [279, 198] on input "text" at bounding box center [289, 193] width 49 height 18
type input "50"
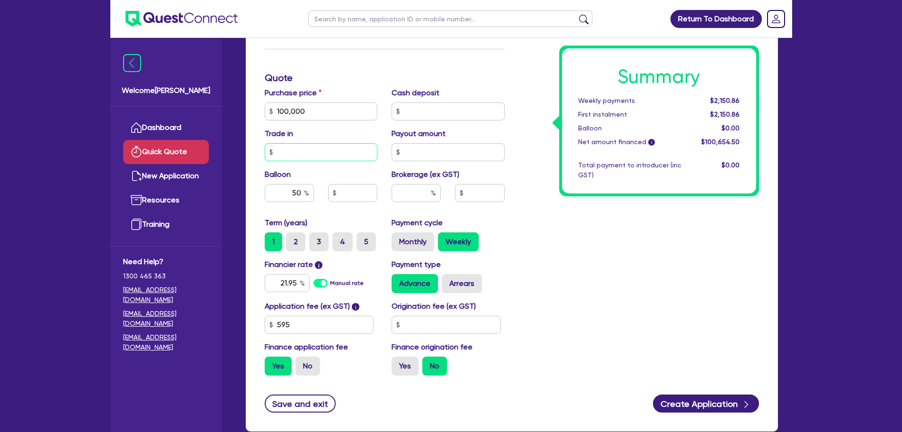
click at [352, 161] on input "text" at bounding box center [321, 152] width 113 height 18
type input "50,000"
click at [372, 200] on input "50,000" at bounding box center [352, 193] width 49 height 18
click at [382, 210] on div "Purchase price 100,000 Cash deposit Trade in Payout amount Balloon 50 50,000 Br…" at bounding box center [385, 152] width 254 height 130
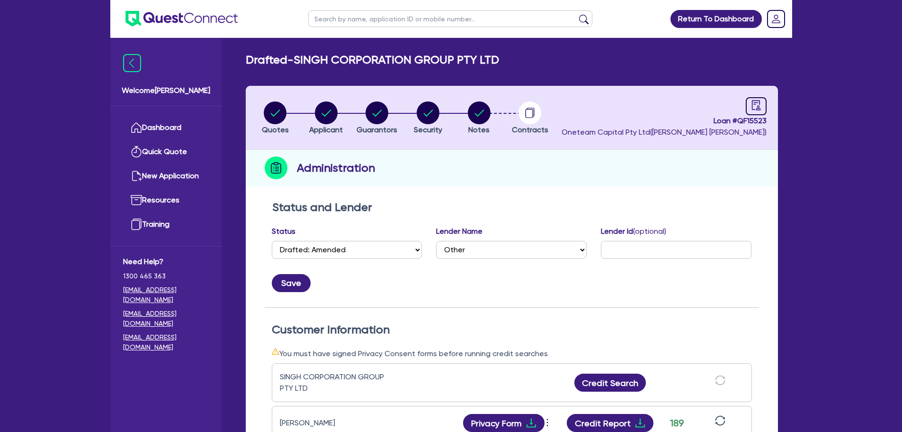
select select "DRAFTED_AMENDED"
select select "Other"
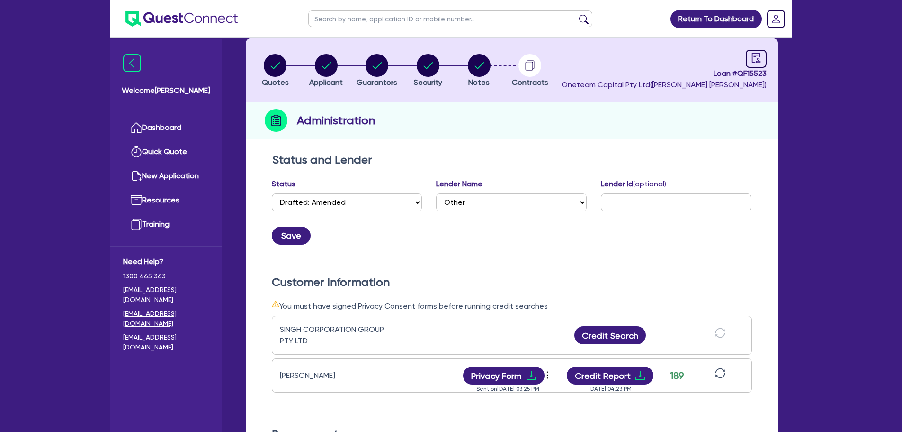
click at [361, 18] on input "text" at bounding box center [450, 18] width 284 height 17
type input "black diamon"
click button "submit" at bounding box center [584, 20] width 15 height 13
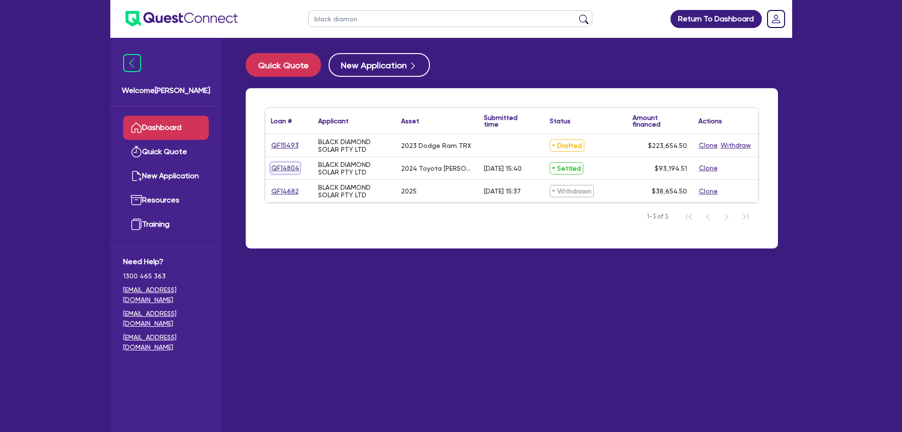
click at [280, 164] on link "QF14804" at bounding box center [285, 167] width 29 height 11
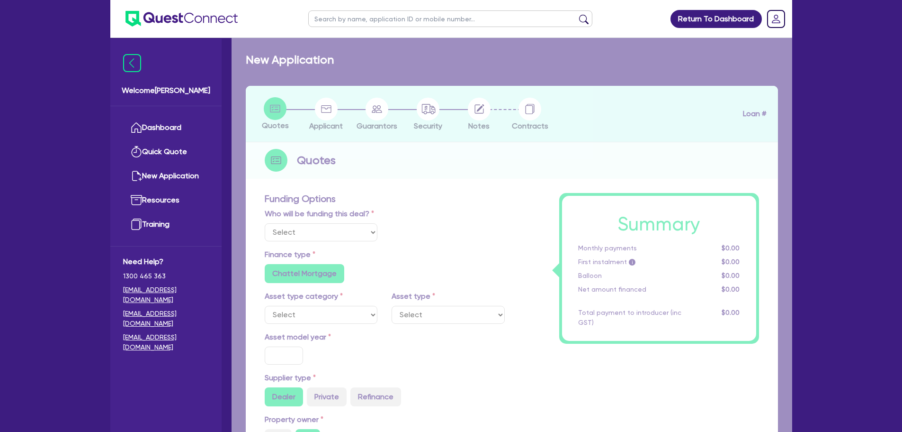
select select "Other"
select select "CARS_AND_LIGHT_TRUCKS"
type input "2024"
radio input "true"
type input "92,204.51"
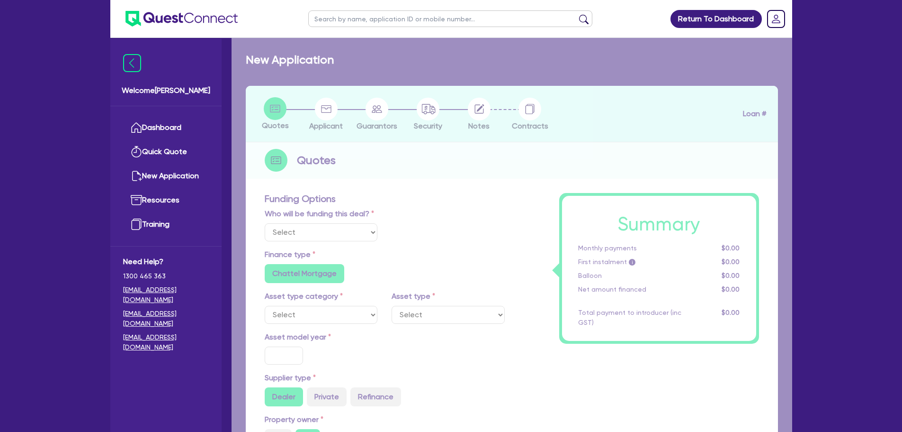
type input "6"
type input "5,591.67"
type input "6.69"
radio input "false"
type input "459.09"
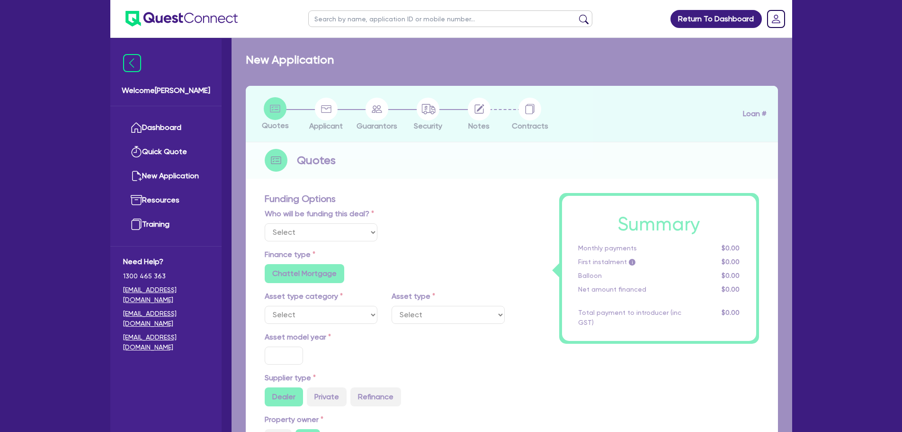
type input "900"
radio input "false"
radio input "true"
select select "PASSENGER_VEHICLES"
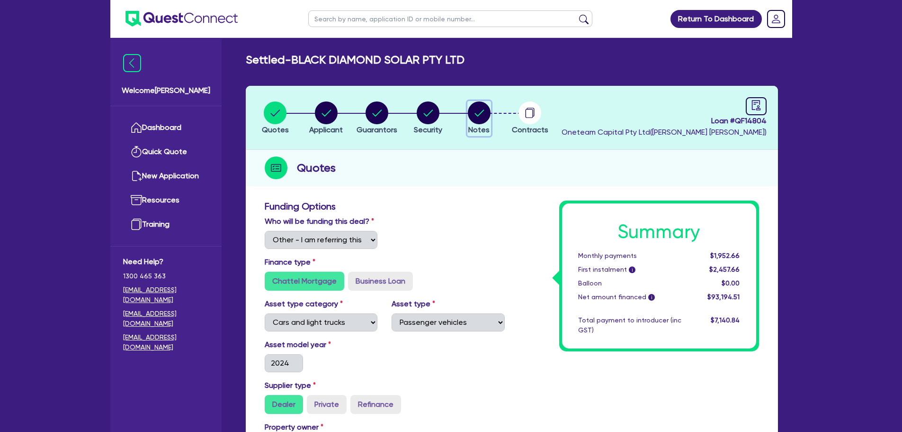
click at [480, 114] on circle "button" at bounding box center [479, 112] width 23 height 23
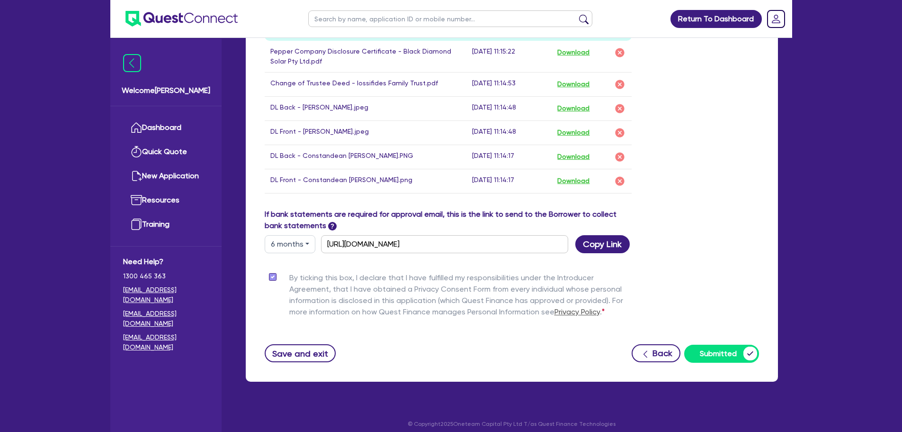
scroll to position [332, 0]
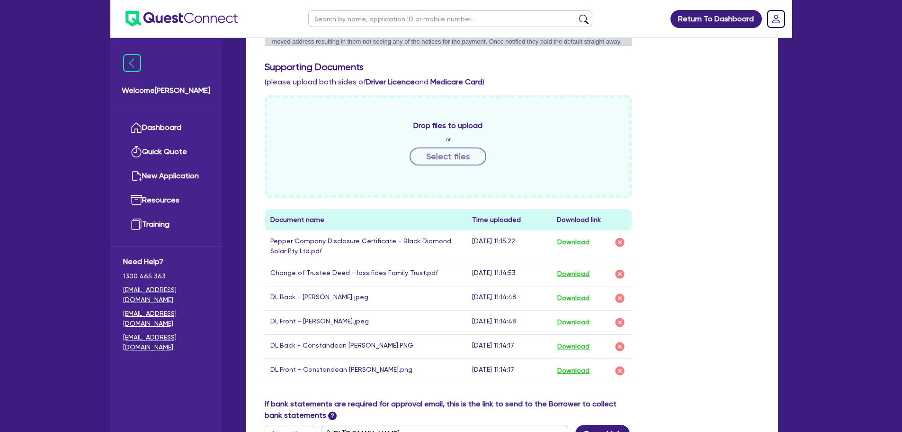
click at [342, 20] on input "text" at bounding box center [450, 18] width 284 height 17
type input "blacvk"
click button "submit" at bounding box center [584, 20] width 15 height 13
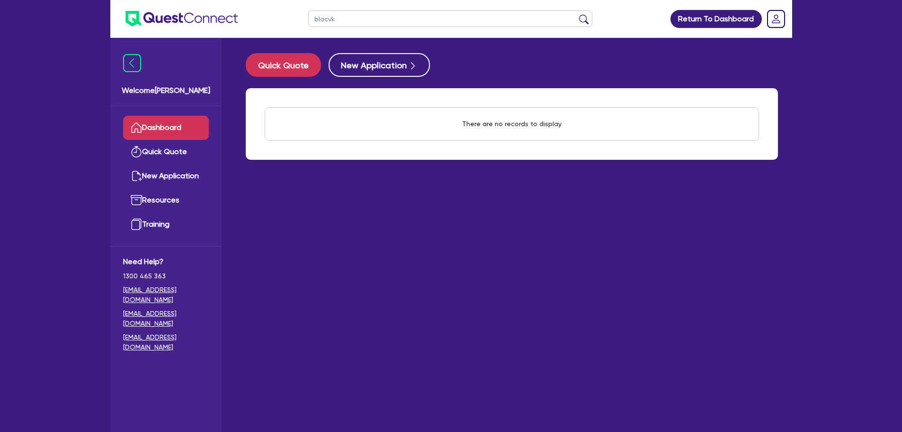
click at [332, 19] on input "blacvk" at bounding box center [450, 18] width 284 height 17
type input "black"
click at [577, 14] on button "submit" at bounding box center [584, 20] width 15 height 13
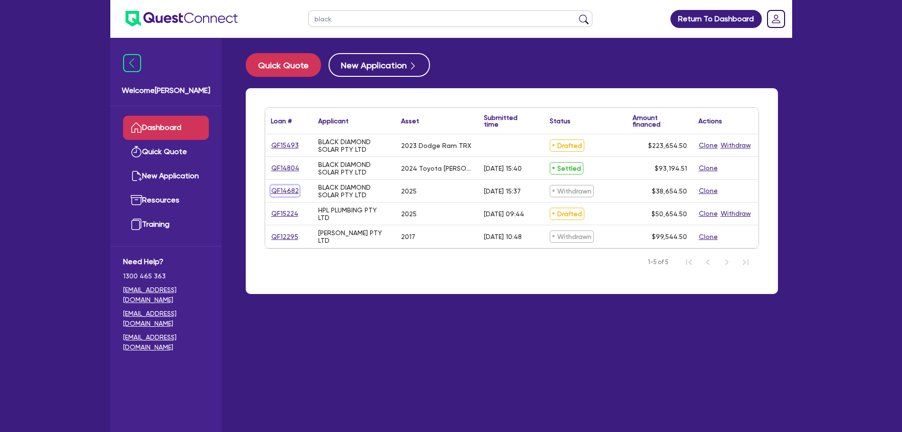
click at [283, 191] on link "QF14682" at bounding box center [285, 190] width 28 height 11
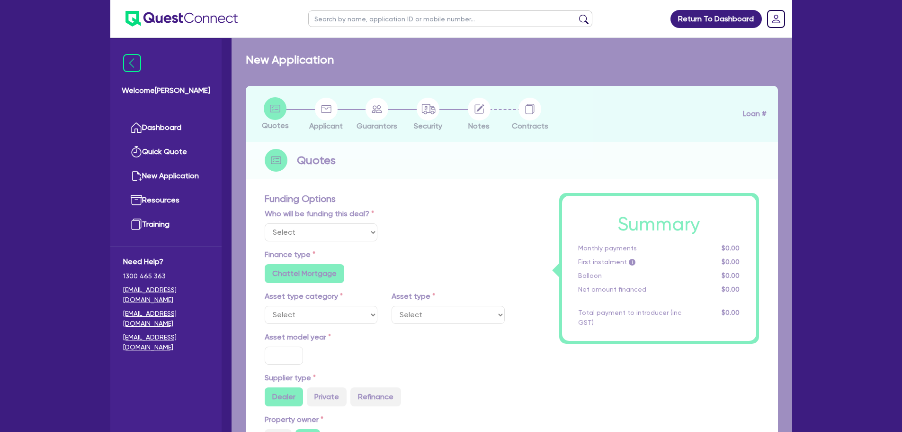
select select "Other"
select select "CARS_AND_LIGHT_TRUCKS"
type input "2025"
radio input "true"
type input "38,000"
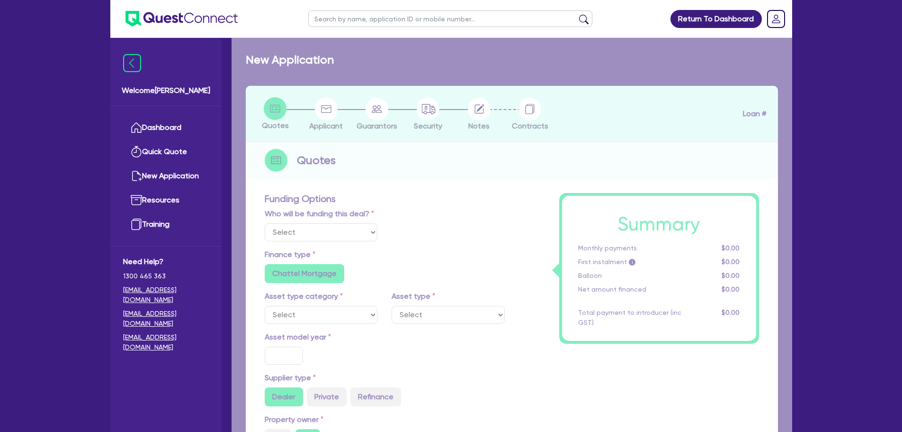
type input "7"
radio input "true"
radio input "false"
select select "PASSENGER_VEHICLES"
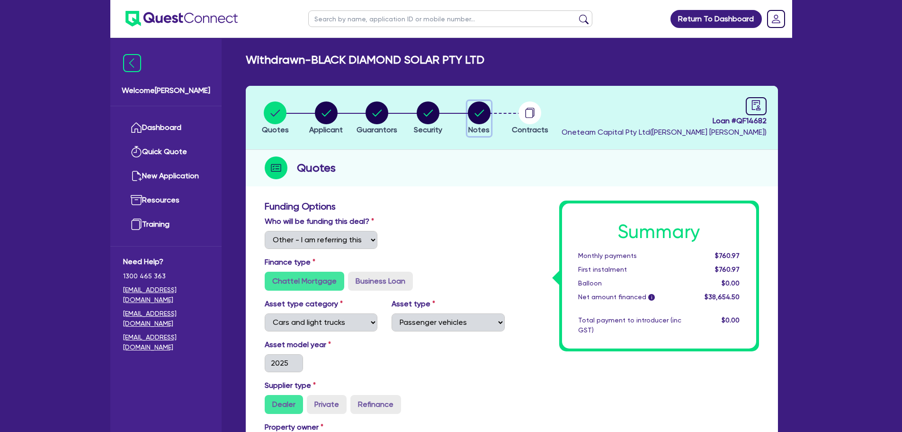
click at [469, 114] on circle "button" at bounding box center [479, 112] width 23 height 23
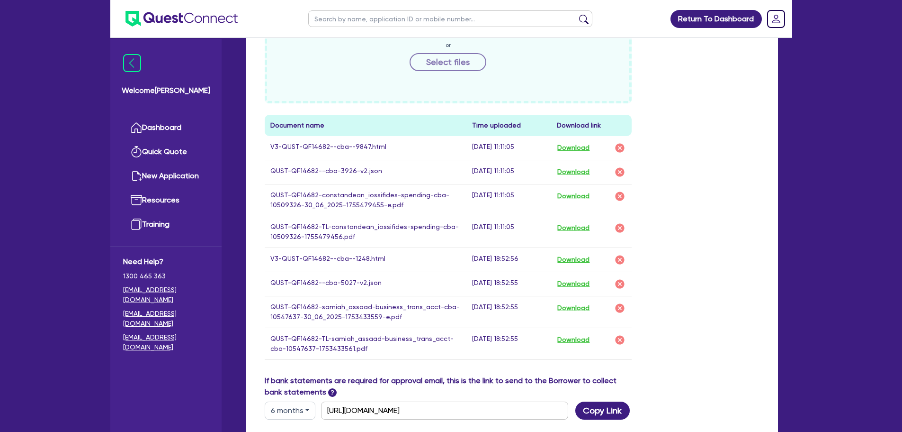
scroll to position [426, 0]
click at [578, 150] on button "Download" at bounding box center [573, 147] width 33 height 12
click at [572, 173] on button "Download" at bounding box center [573, 171] width 33 height 12
click at [719, 145] on div "Drop files to upload or Select files Document name Time uploaded Download link …" at bounding box center [512, 187] width 509 height 374
click at [577, 198] on button "Download" at bounding box center [573, 195] width 33 height 12
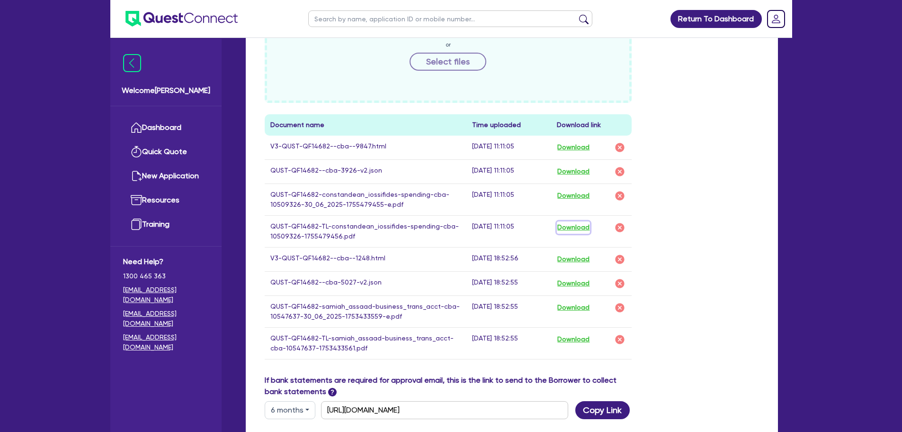
click at [586, 224] on button "Download" at bounding box center [573, 227] width 33 height 12
click at [577, 307] on button "Download" at bounding box center [573, 307] width 33 height 12
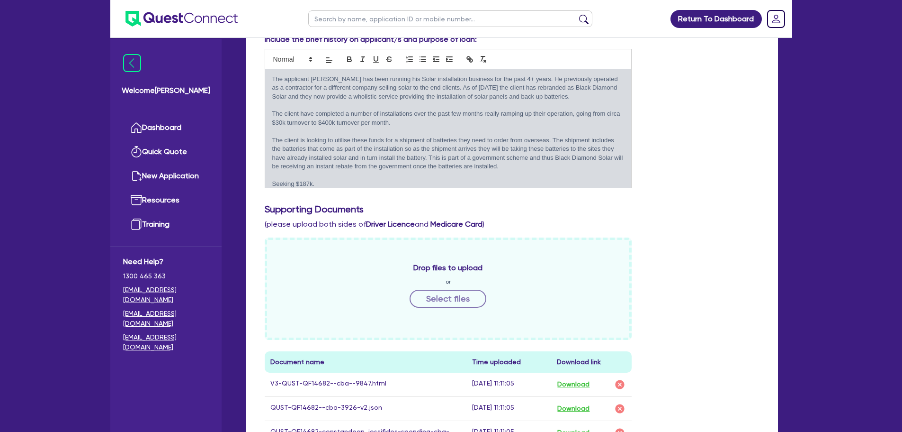
scroll to position [0, 0]
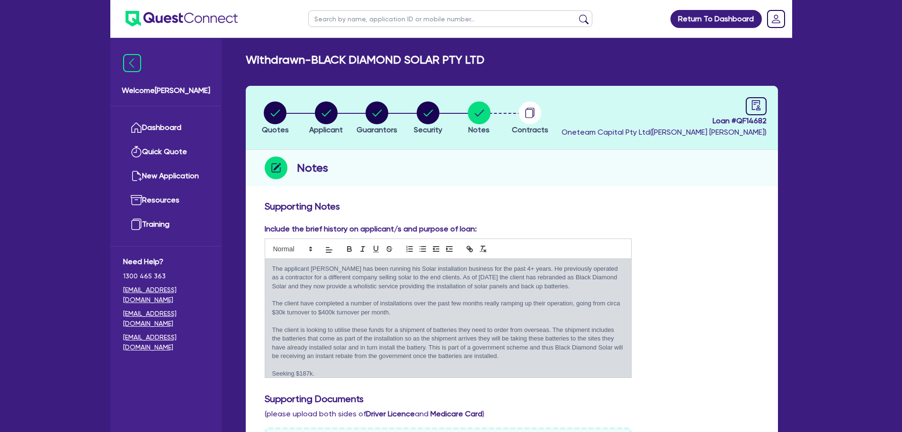
click at [362, 24] on input "text" at bounding box center [450, 18] width 284 height 17
type input "ruth"
click button "submit" at bounding box center [584, 20] width 15 height 13
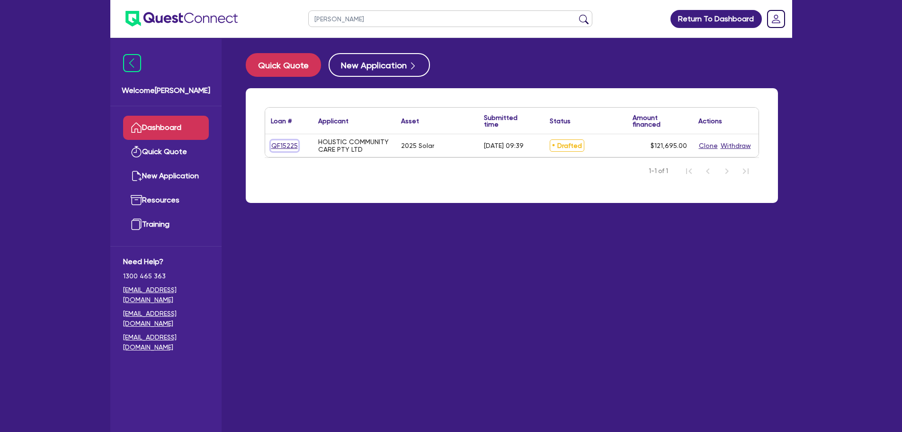
click at [288, 144] on link "QF15225" at bounding box center [284, 145] width 27 height 11
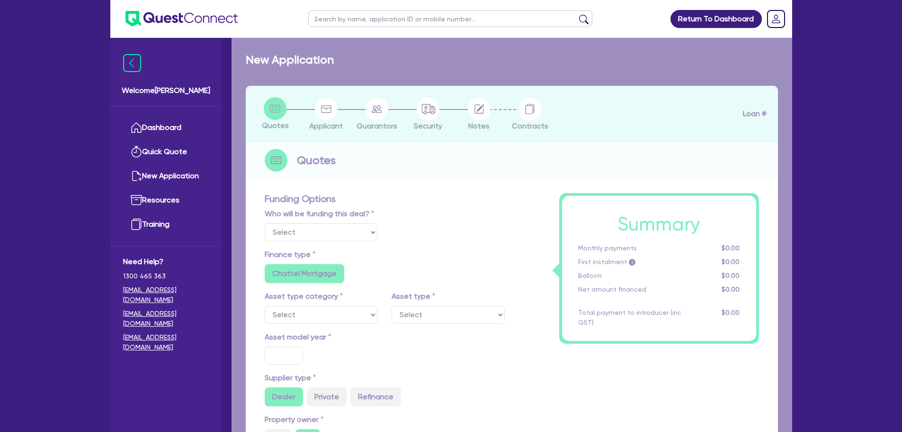
select select "Other"
select select "SECONDARY_ASSETS"
type input "2025"
type input "121,200"
type input "4.98"
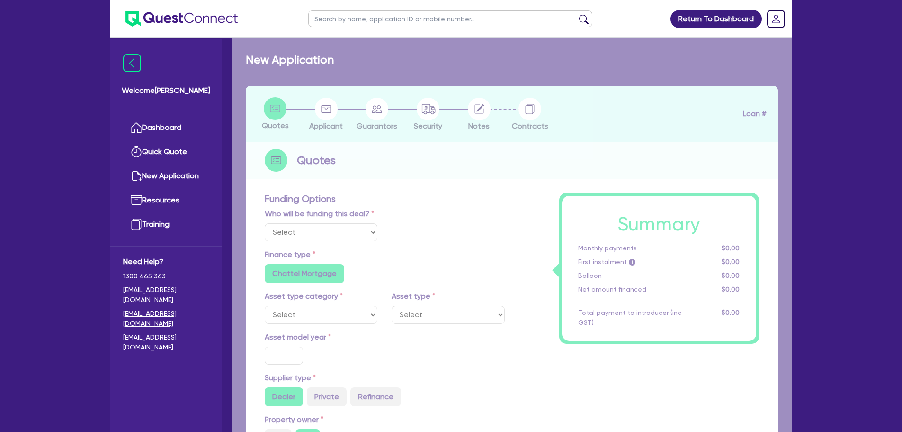
type input "6,060"
type input "8.99"
type input "450"
type input "900"
radio input "true"
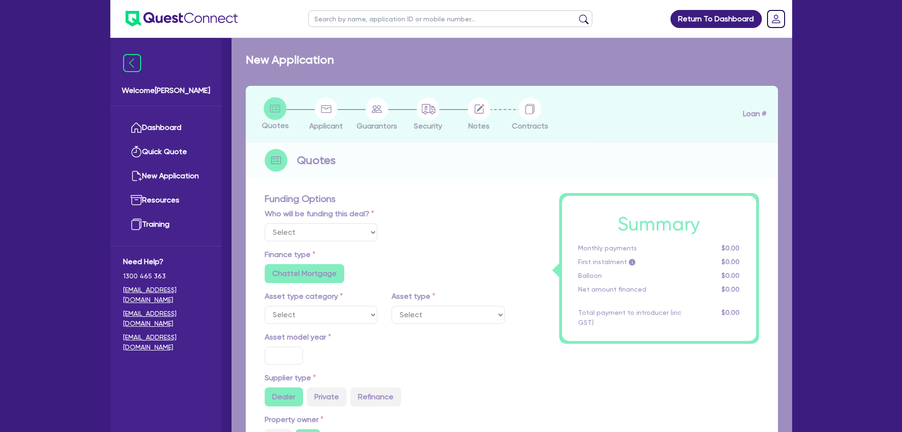
radio input "false"
select select "SOLAR_AND_RENEWABLES"
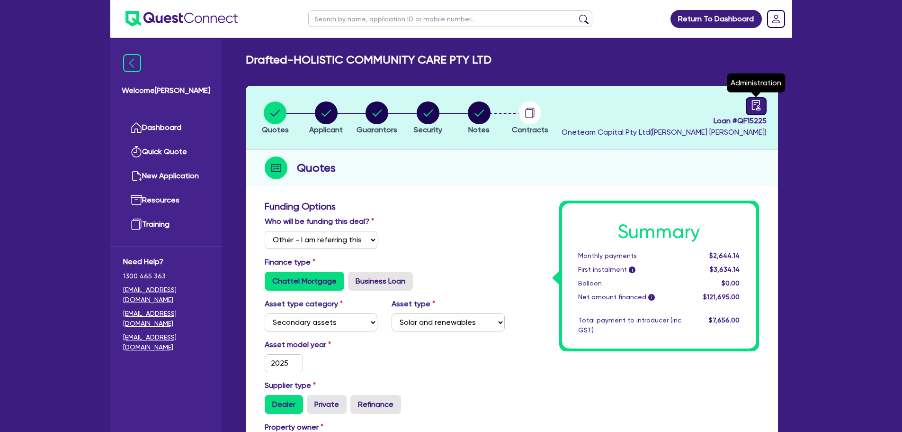
click at [753, 100] on icon "audit" at bounding box center [756, 105] width 10 height 10
select select "DRAFTED_AMENDED"
select select "Other"
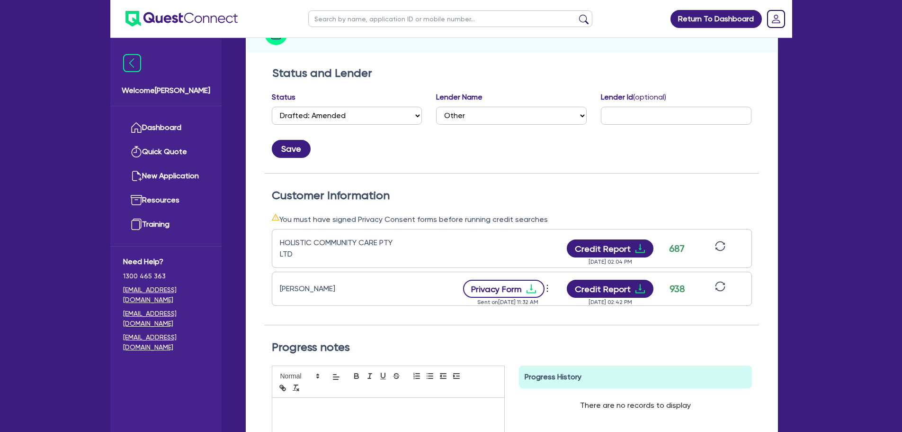
scroll to position [142, 0]
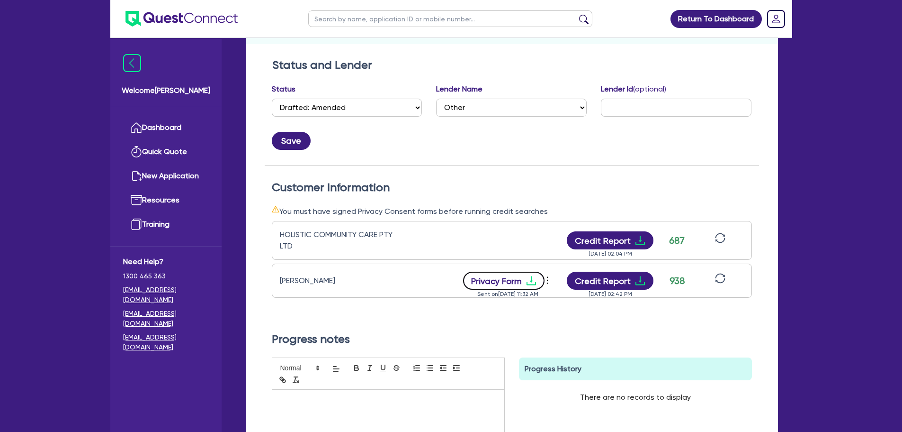
click at [508, 277] on button "Privacy Form" at bounding box center [503, 280] width 81 height 18
